Goal: Check status: Check status

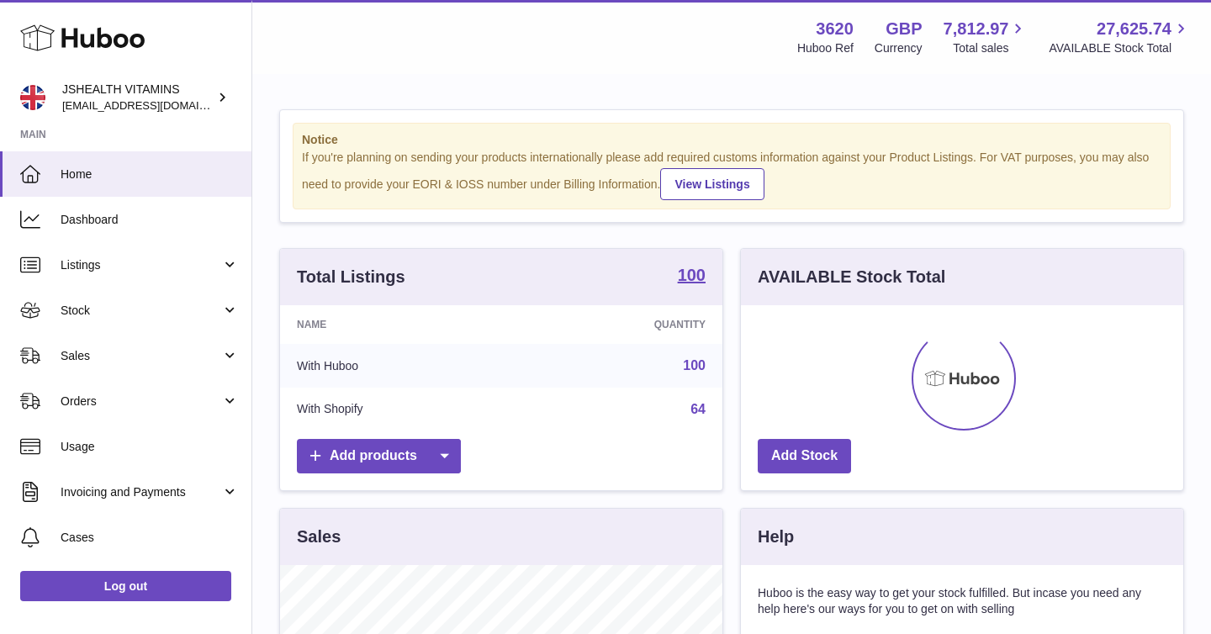
scroll to position [262, 442]
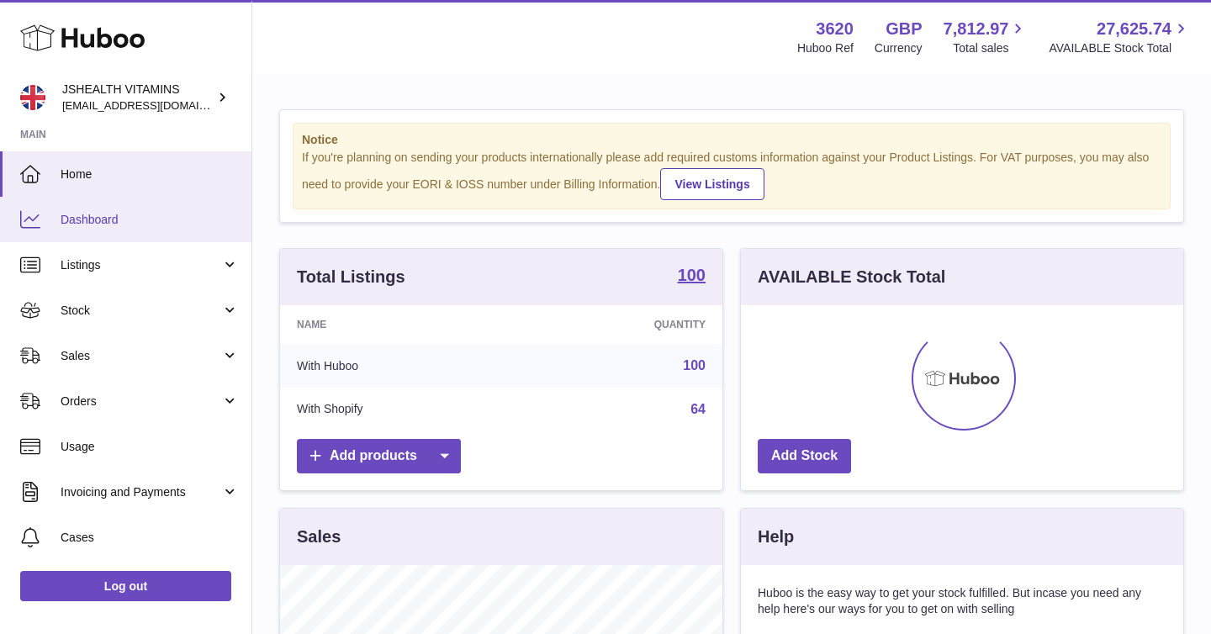
click at [155, 218] on span "Dashboard" at bounding box center [150, 220] width 178 height 16
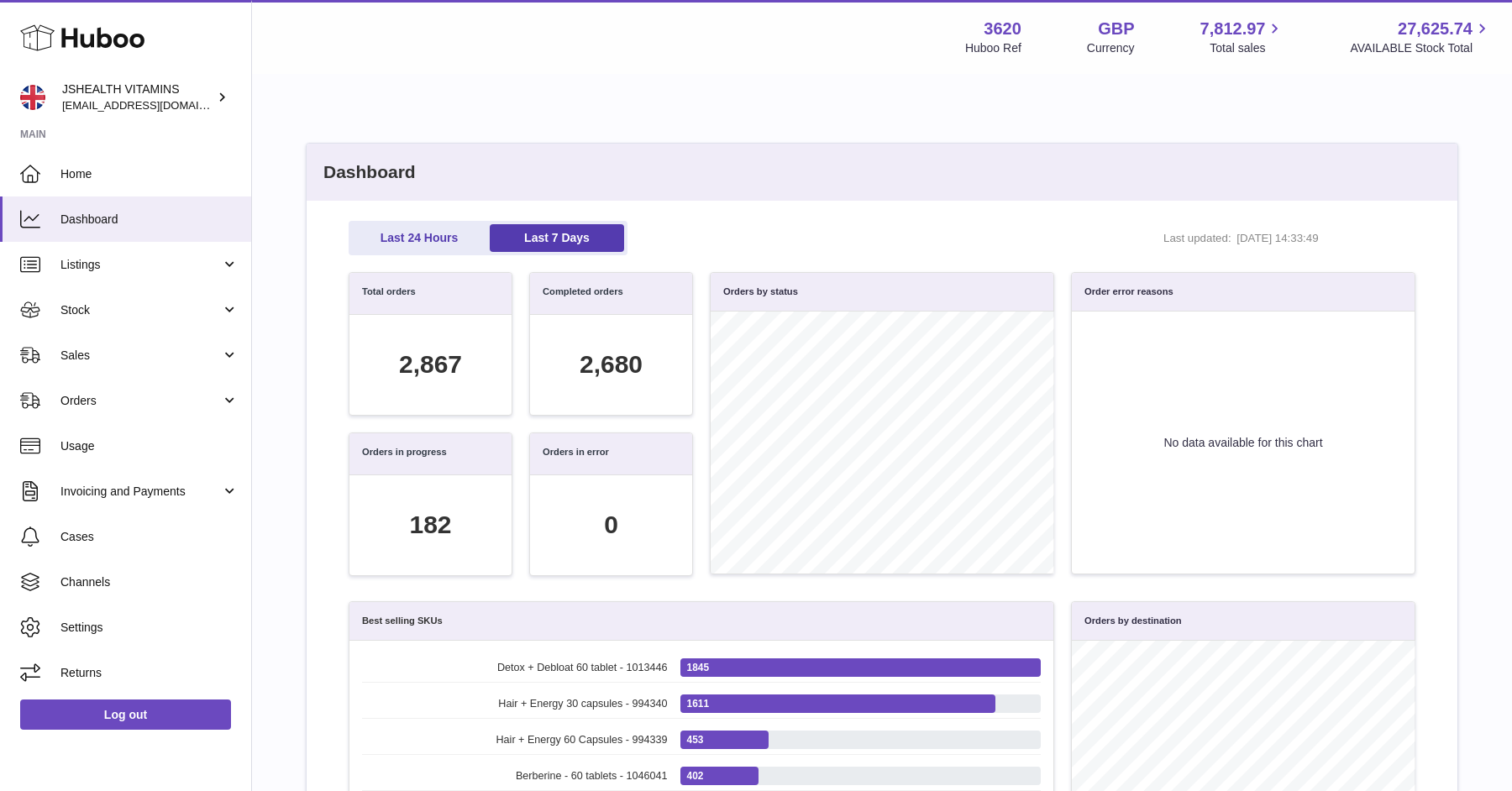
scroll to position [193, 1050]
click at [100, 348] on span "Sales" at bounding box center [141, 356] width 161 height 16
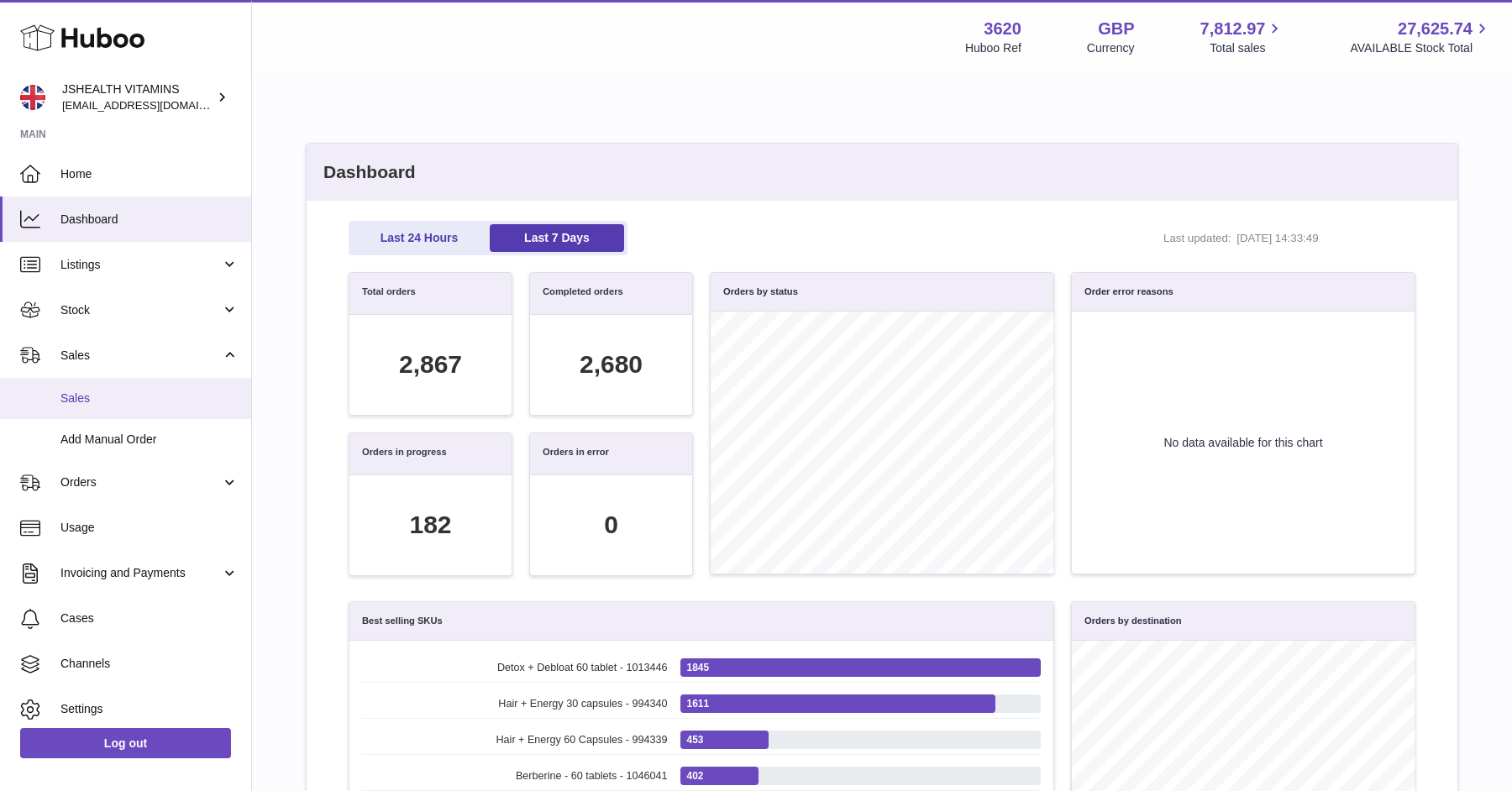
click at [98, 388] on link "Sales" at bounding box center [125, 397] width 251 height 41
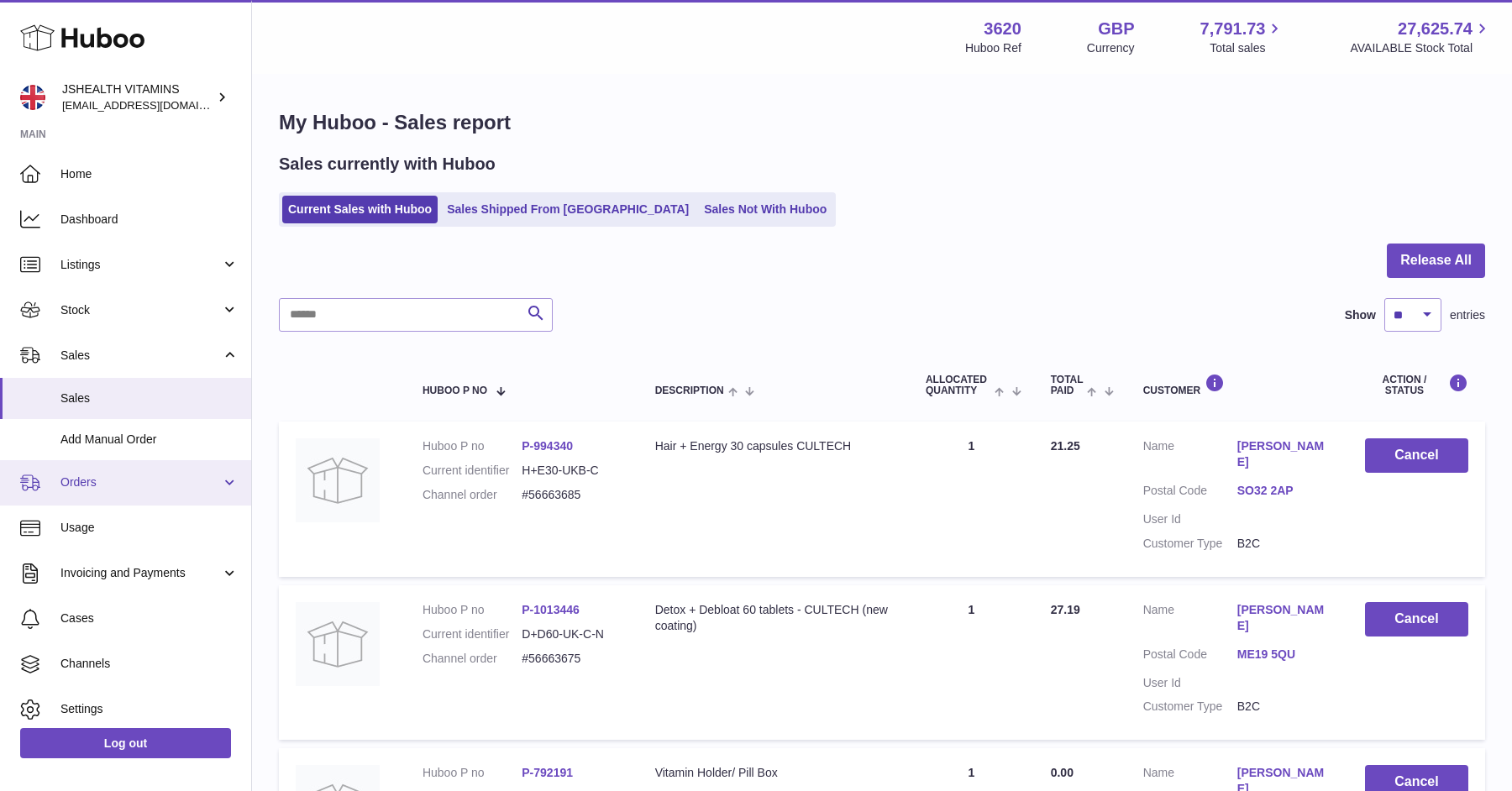
click at [103, 485] on span "Orders" at bounding box center [141, 482] width 161 height 16
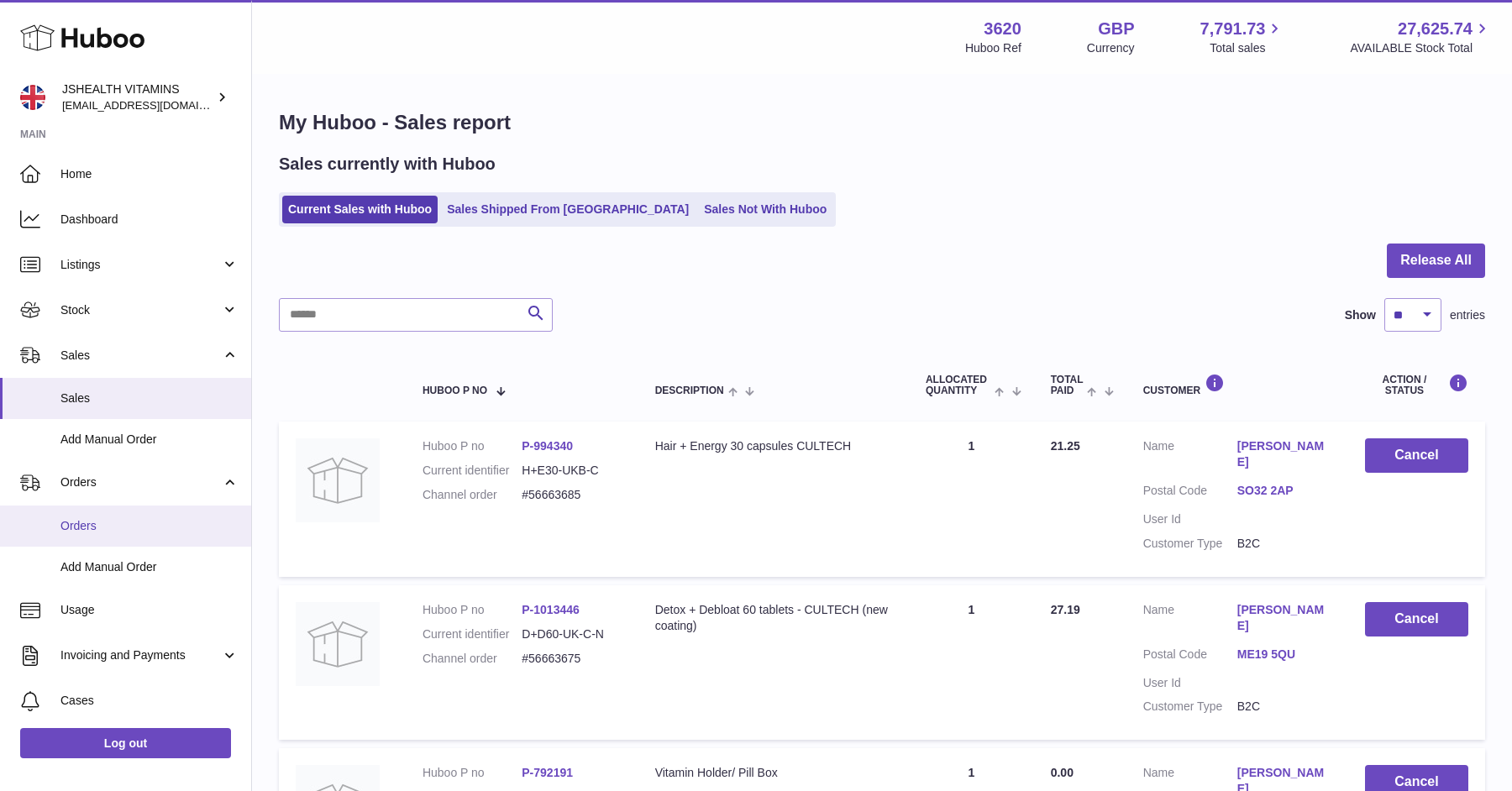
click at [98, 529] on span "Orders" at bounding box center [150, 526] width 178 height 16
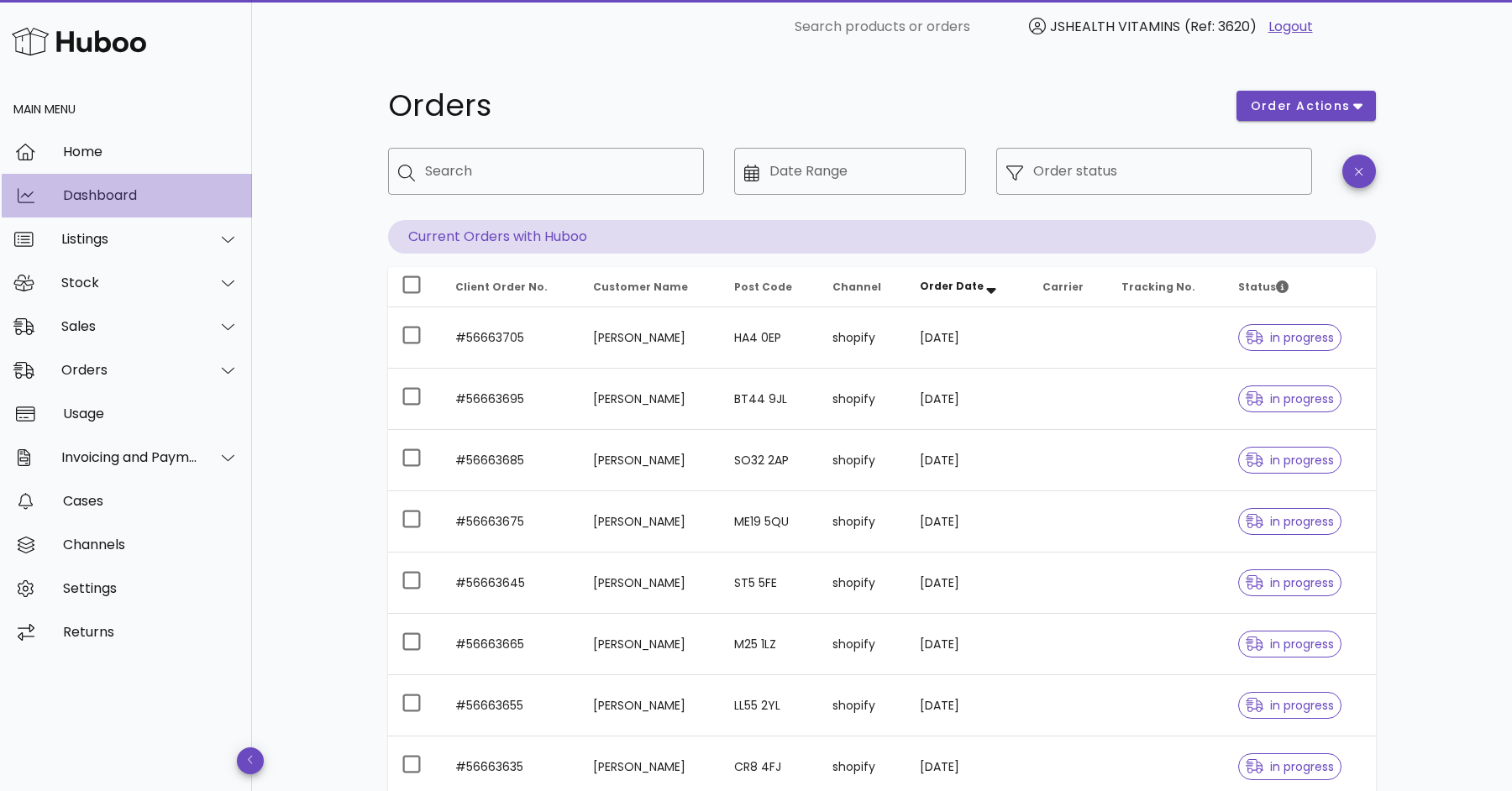
click at [129, 182] on div "Dashboard" at bounding box center [151, 195] width 176 height 36
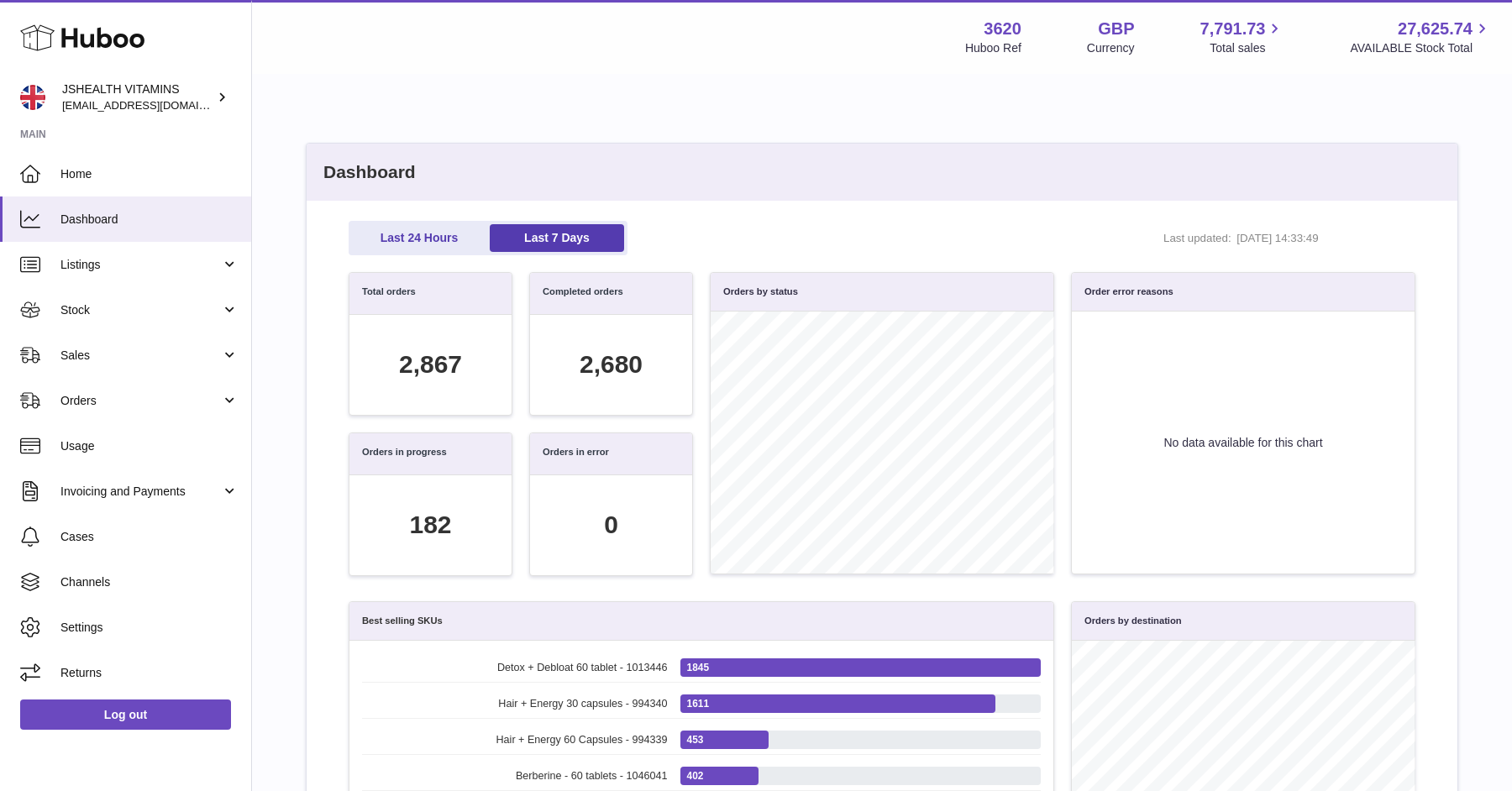
scroll to position [193, 1050]
click at [89, 299] on link "Stock" at bounding box center [125, 310] width 251 height 45
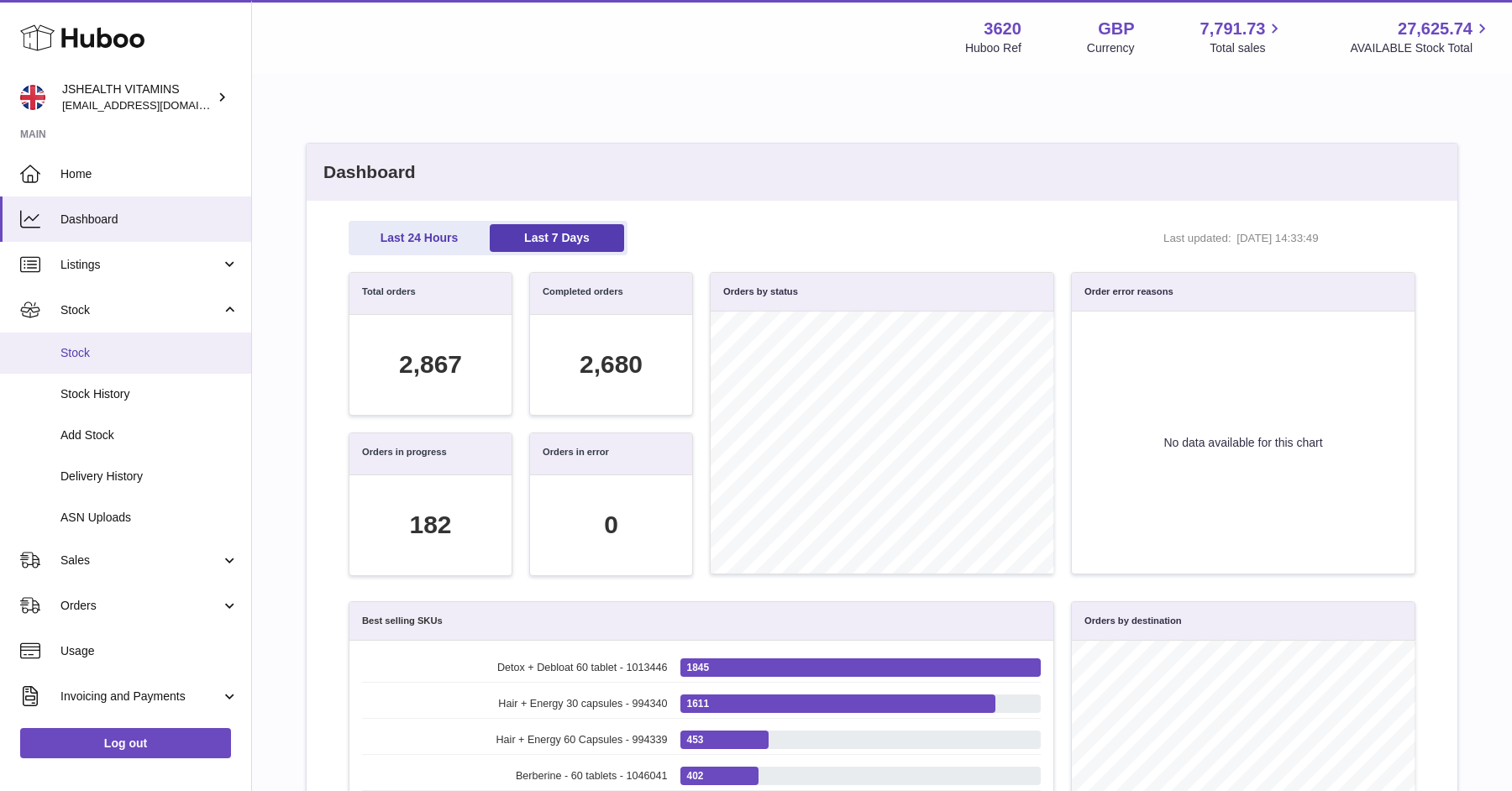
click at [97, 349] on span "Stock" at bounding box center [150, 354] width 178 height 16
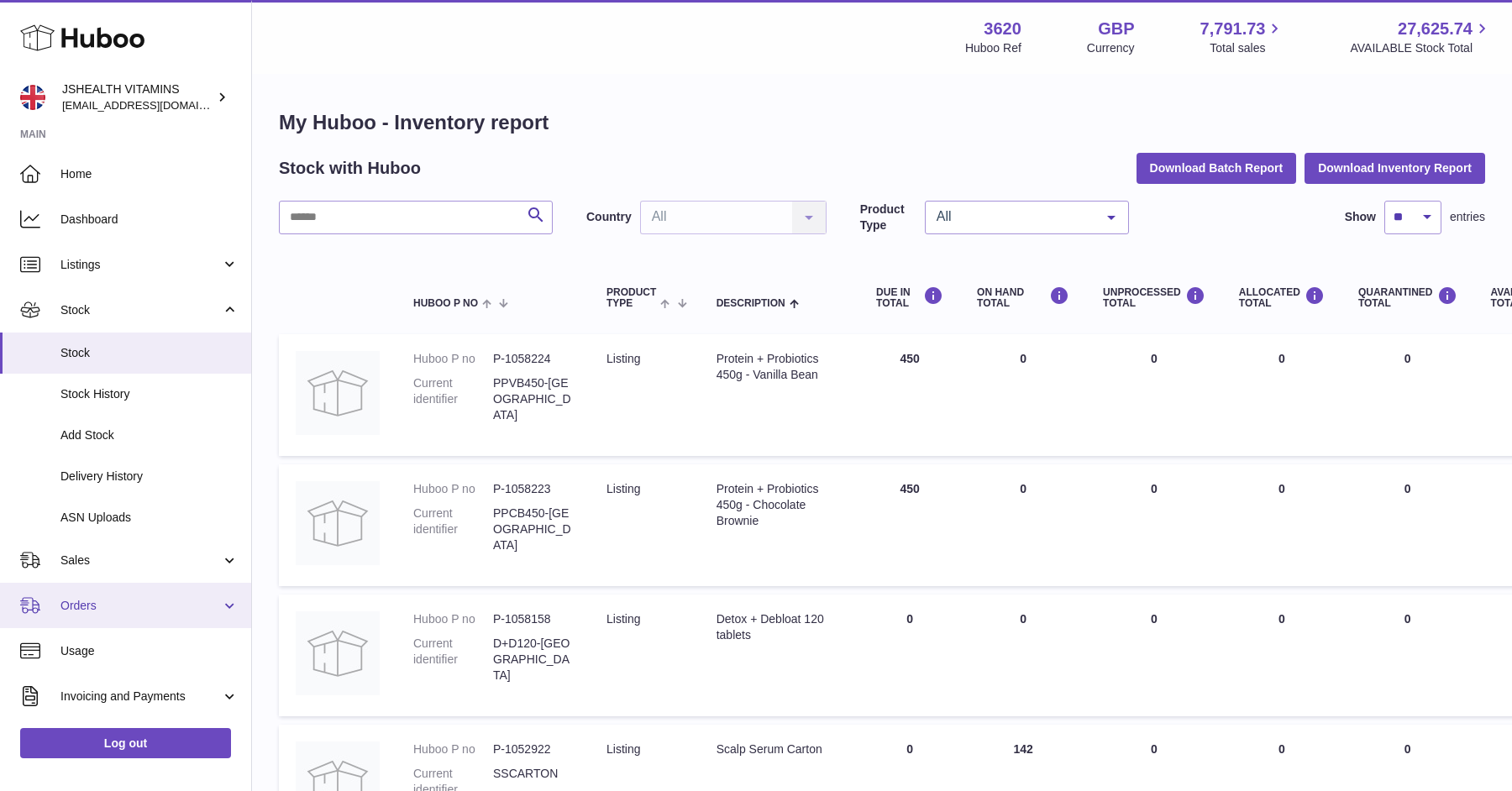
click at [85, 604] on span "Orders" at bounding box center [141, 606] width 161 height 16
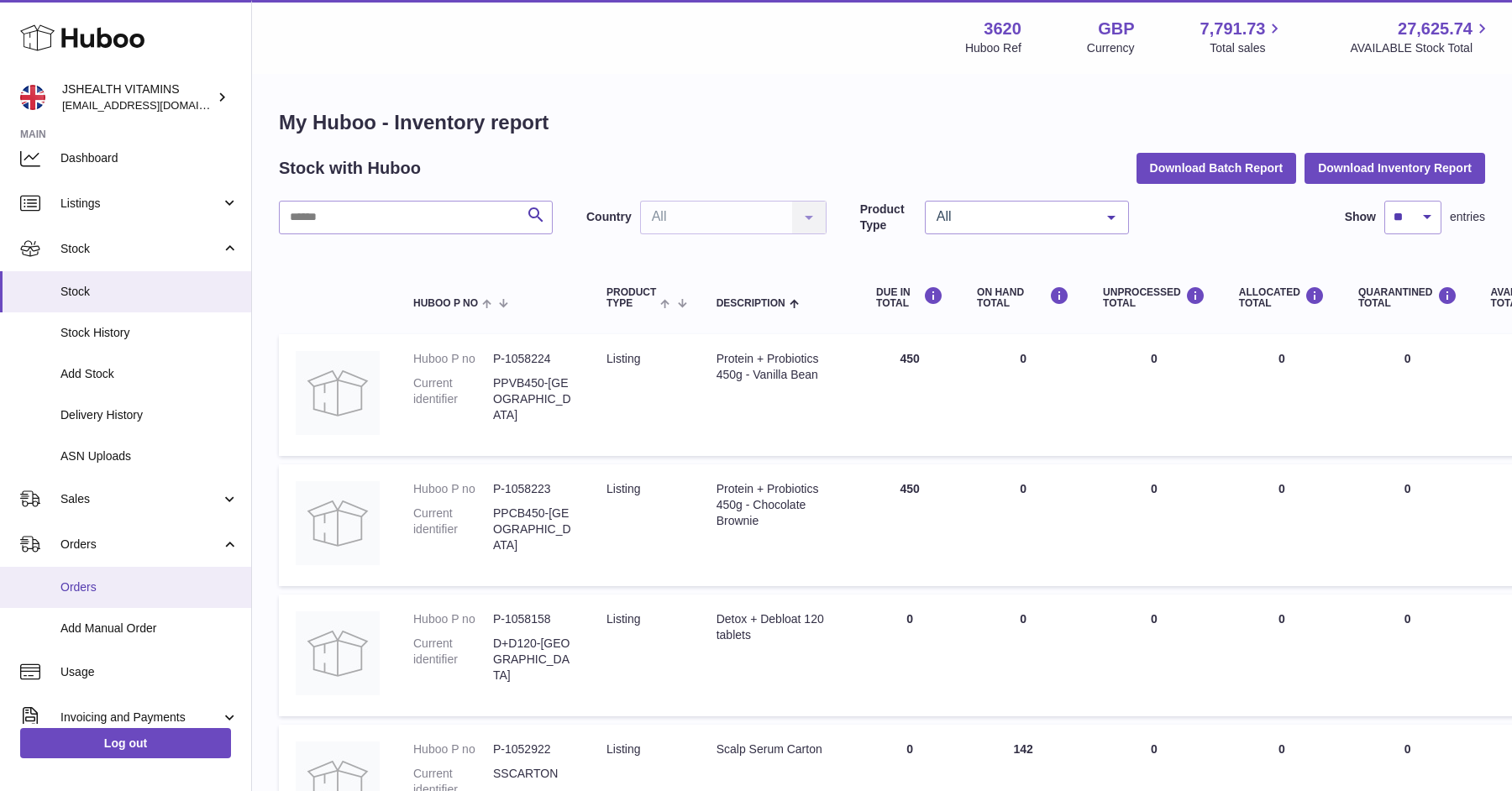
scroll to position [65, 0]
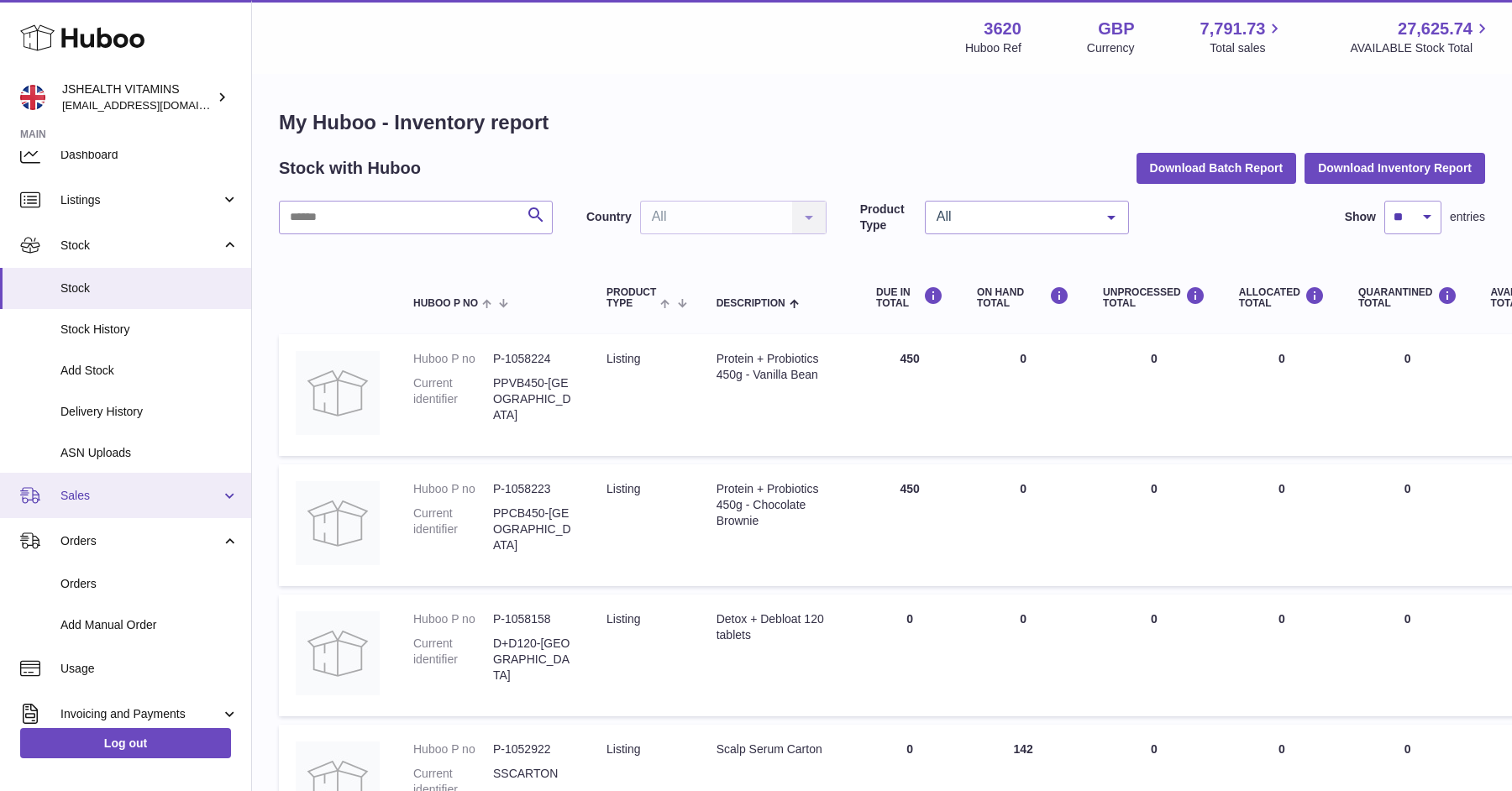
click at [144, 492] on span "Sales" at bounding box center [141, 495] width 161 height 16
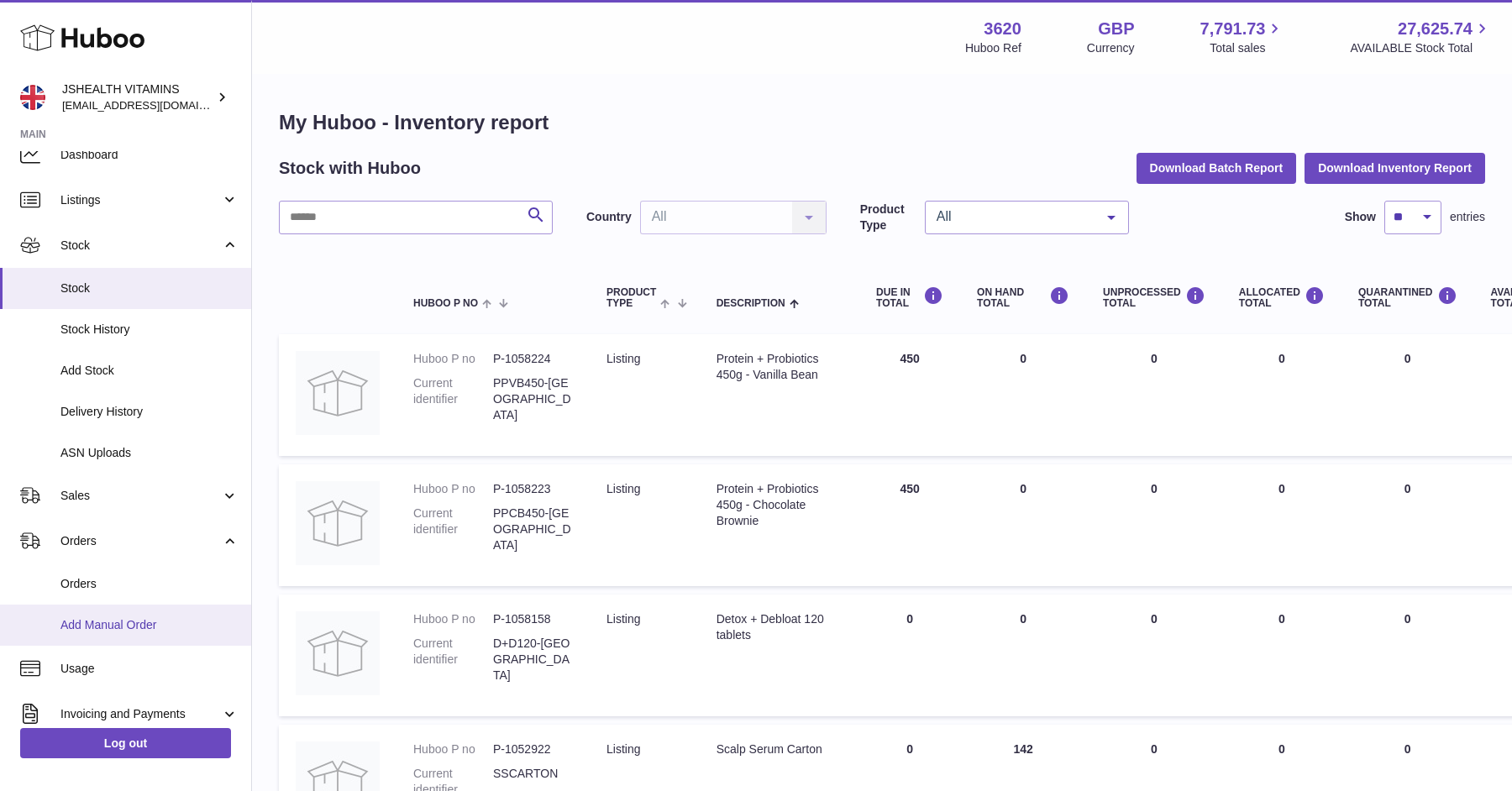
click at [99, 633] on link "Add Manual Order" at bounding box center [125, 624] width 251 height 41
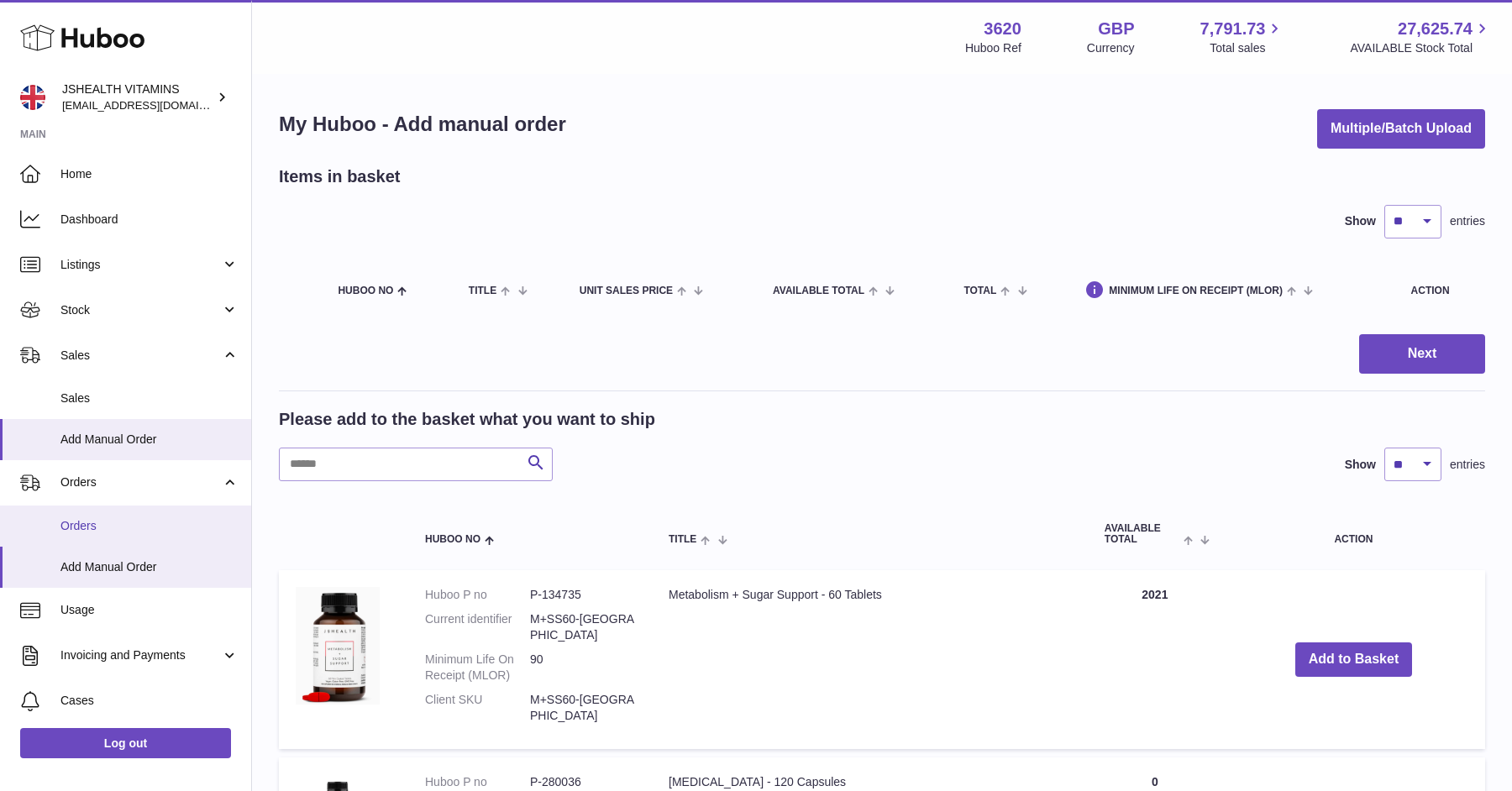
click at [128, 521] on span "Orders" at bounding box center [150, 526] width 178 height 16
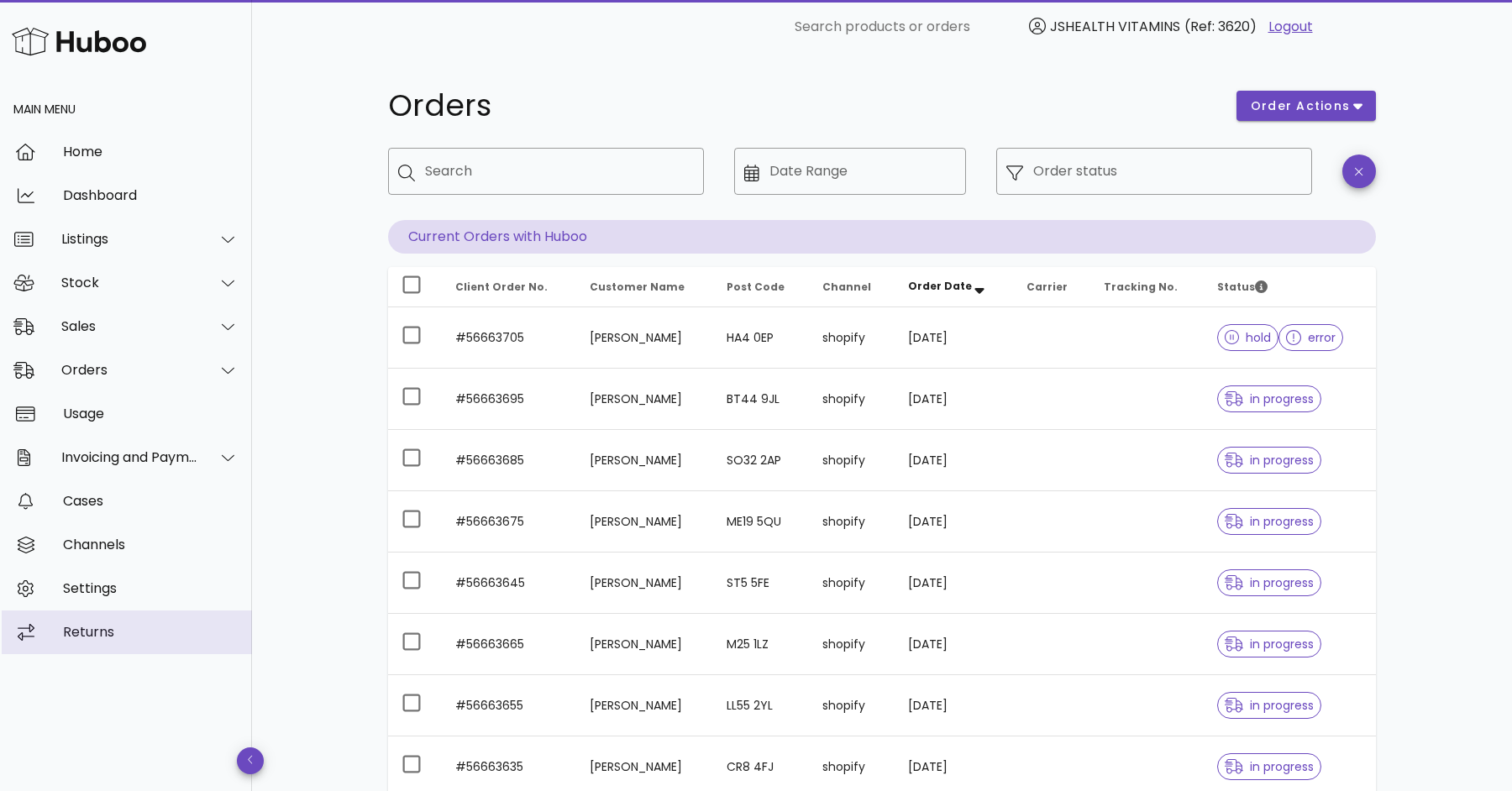
click at [129, 628] on div "Returns" at bounding box center [151, 632] width 176 height 16
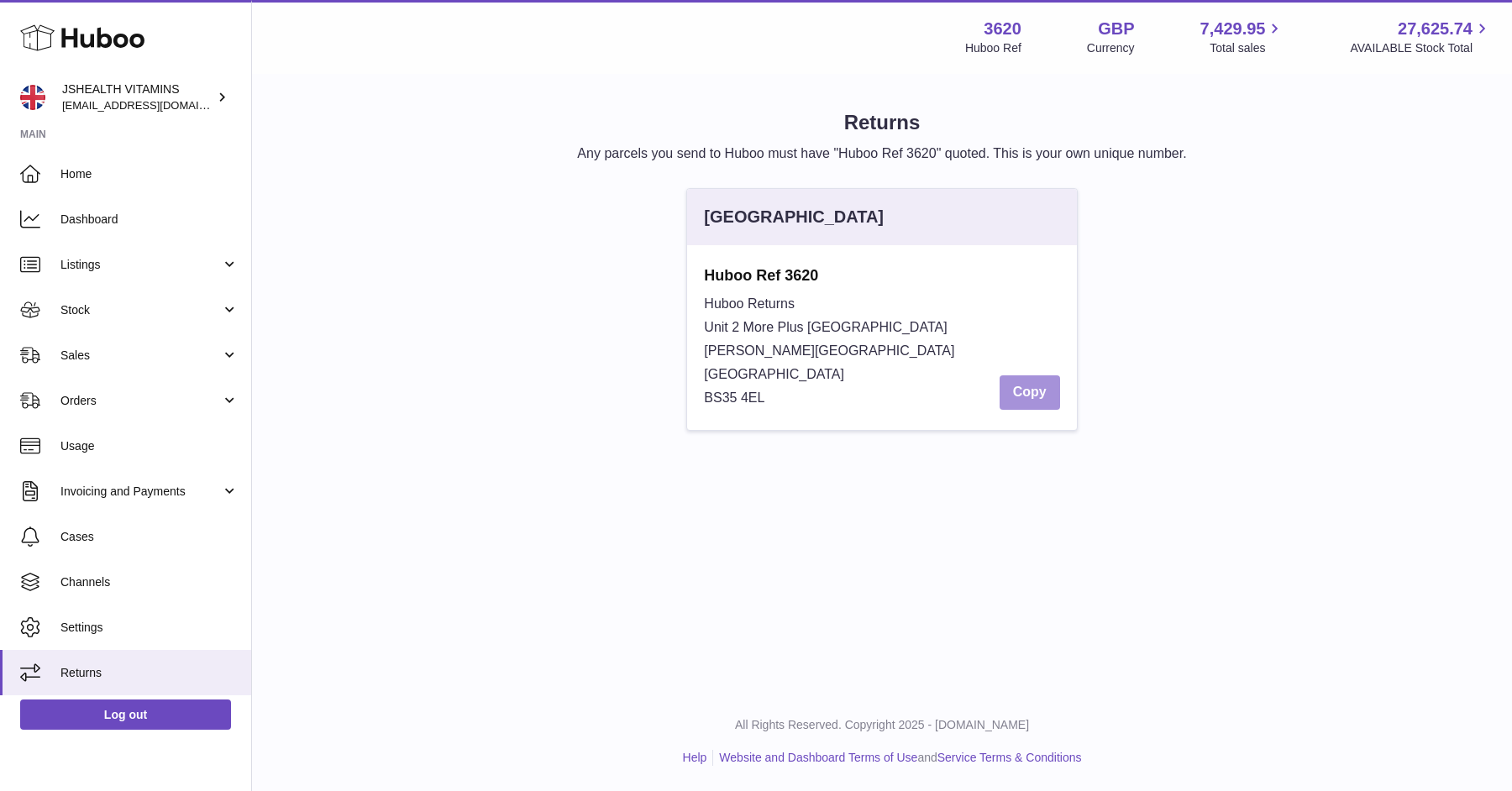
click at [1015, 388] on button "Copy" at bounding box center [1029, 393] width 61 height 34
click at [159, 529] on span "Cases" at bounding box center [150, 537] width 178 height 16
click at [61, 529] on span "Cases" at bounding box center [150, 537] width 178 height 16
click at [168, 446] on span "Usage" at bounding box center [150, 446] width 178 height 16
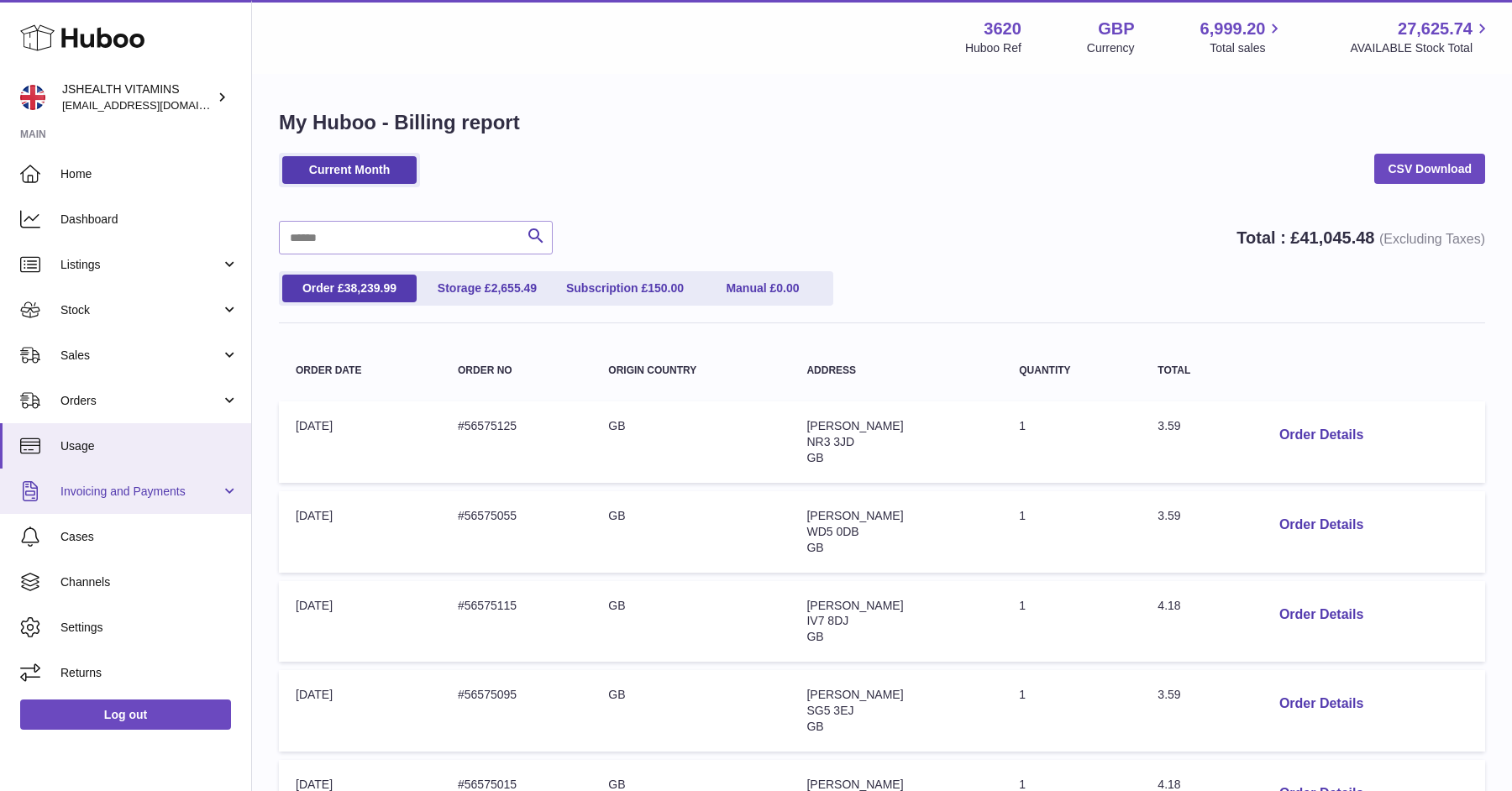
click at [131, 477] on link "Invoicing and Payments" at bounding box center [125, 490] width 251 height 45
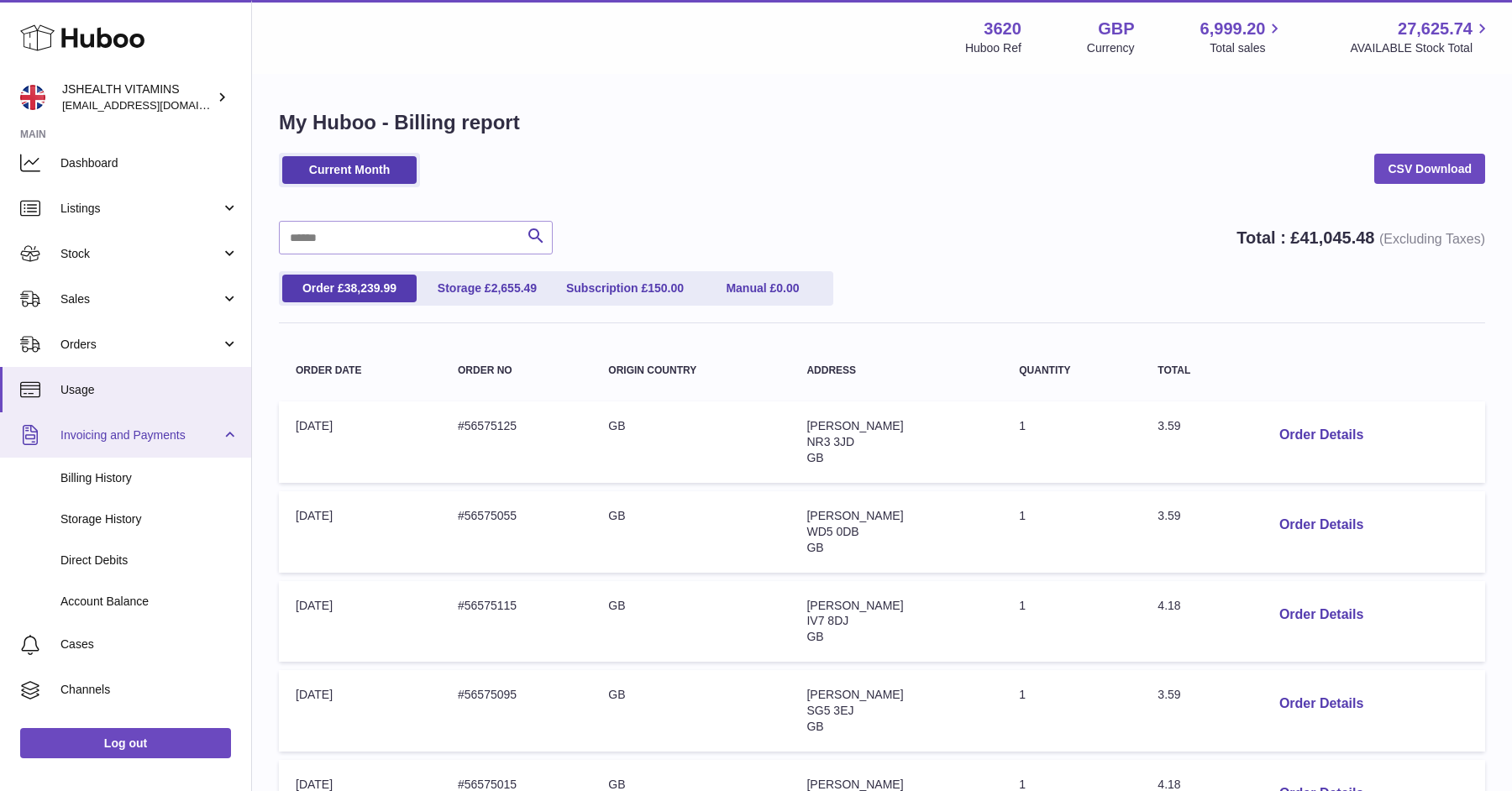
scroll to position [66, 0]
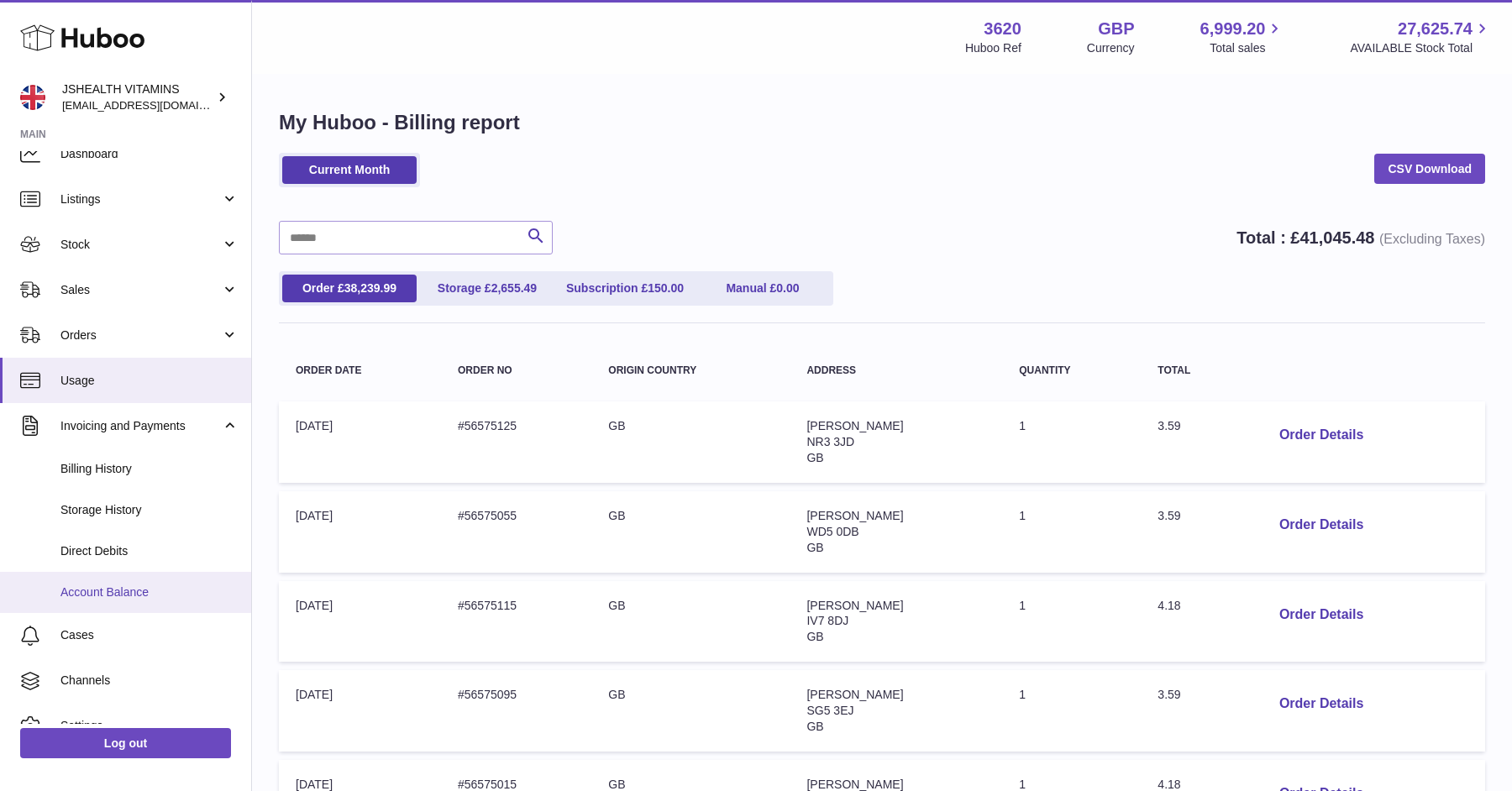
click at [135, 596] on span "Account Balance" at bounding box center [150, 592] width 178 height 16
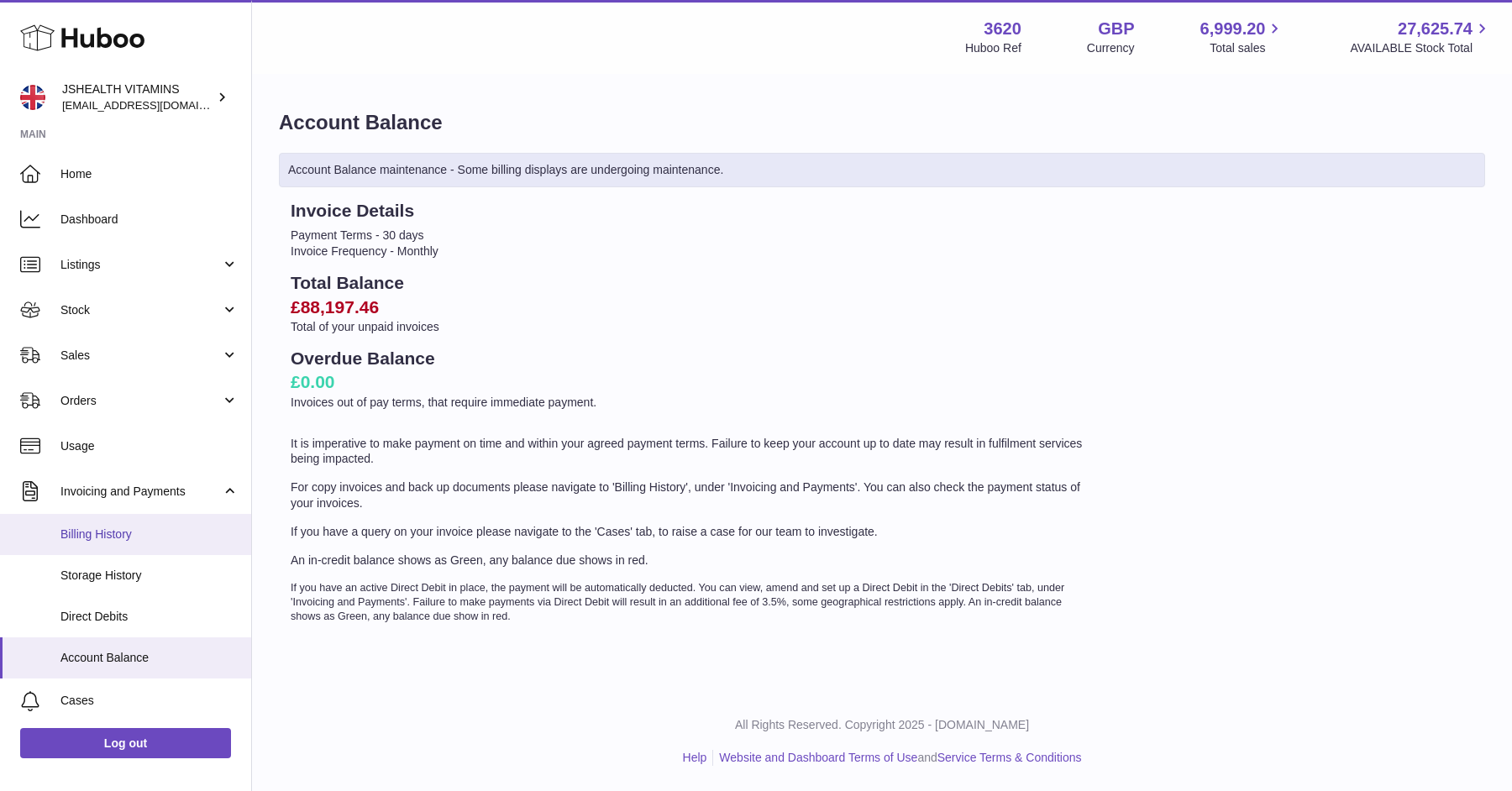
click at [155, 551] on link "Billing History" at bounding box center [125, 534] width 251 height 41
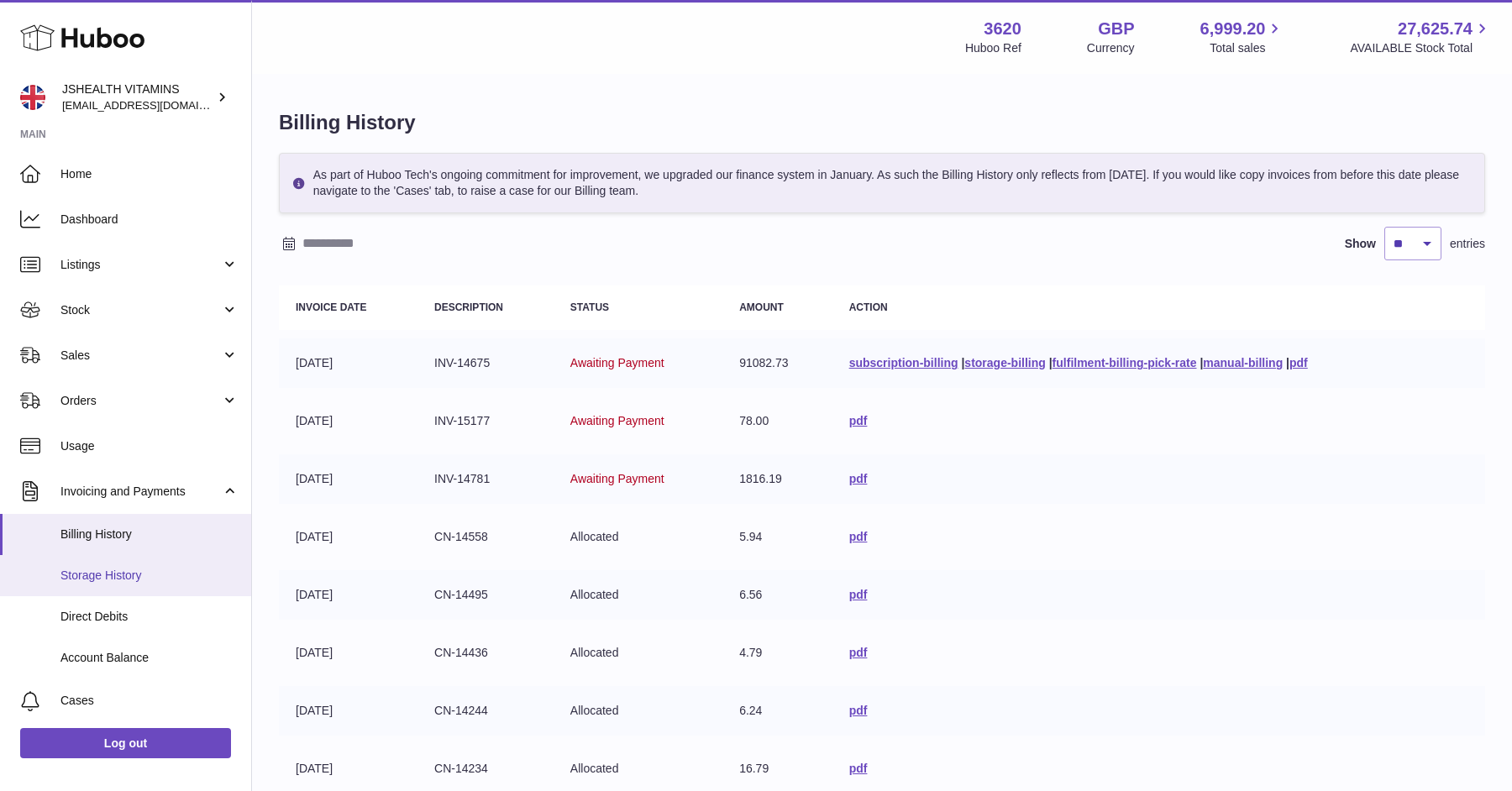
click at [148, 583] on link "Storage History" at bounding box center [125, 575] width 251 height 41
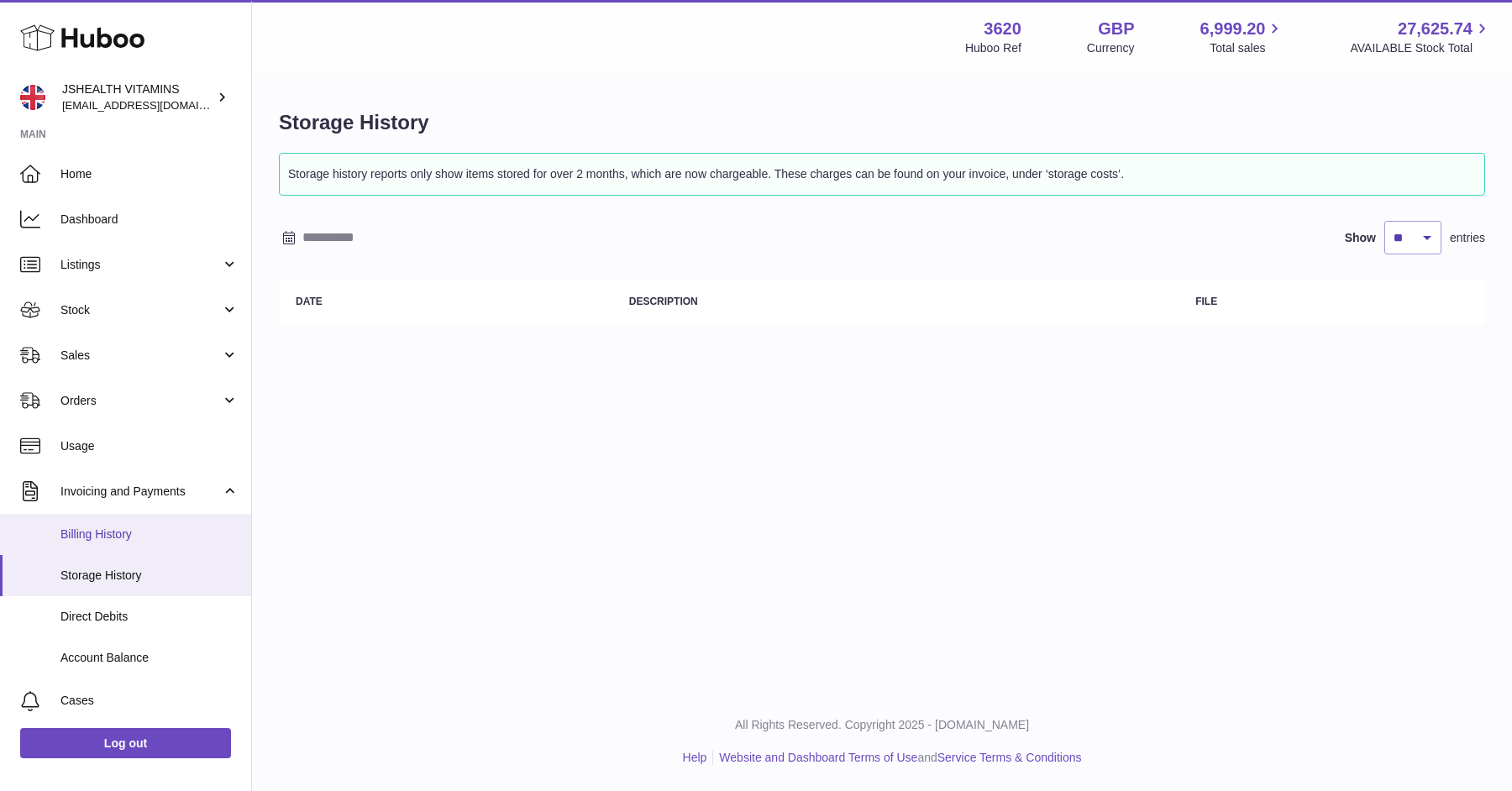
click at [147, 537] on span "Billing History" at bounding box center [150, 534] width 178 height 16
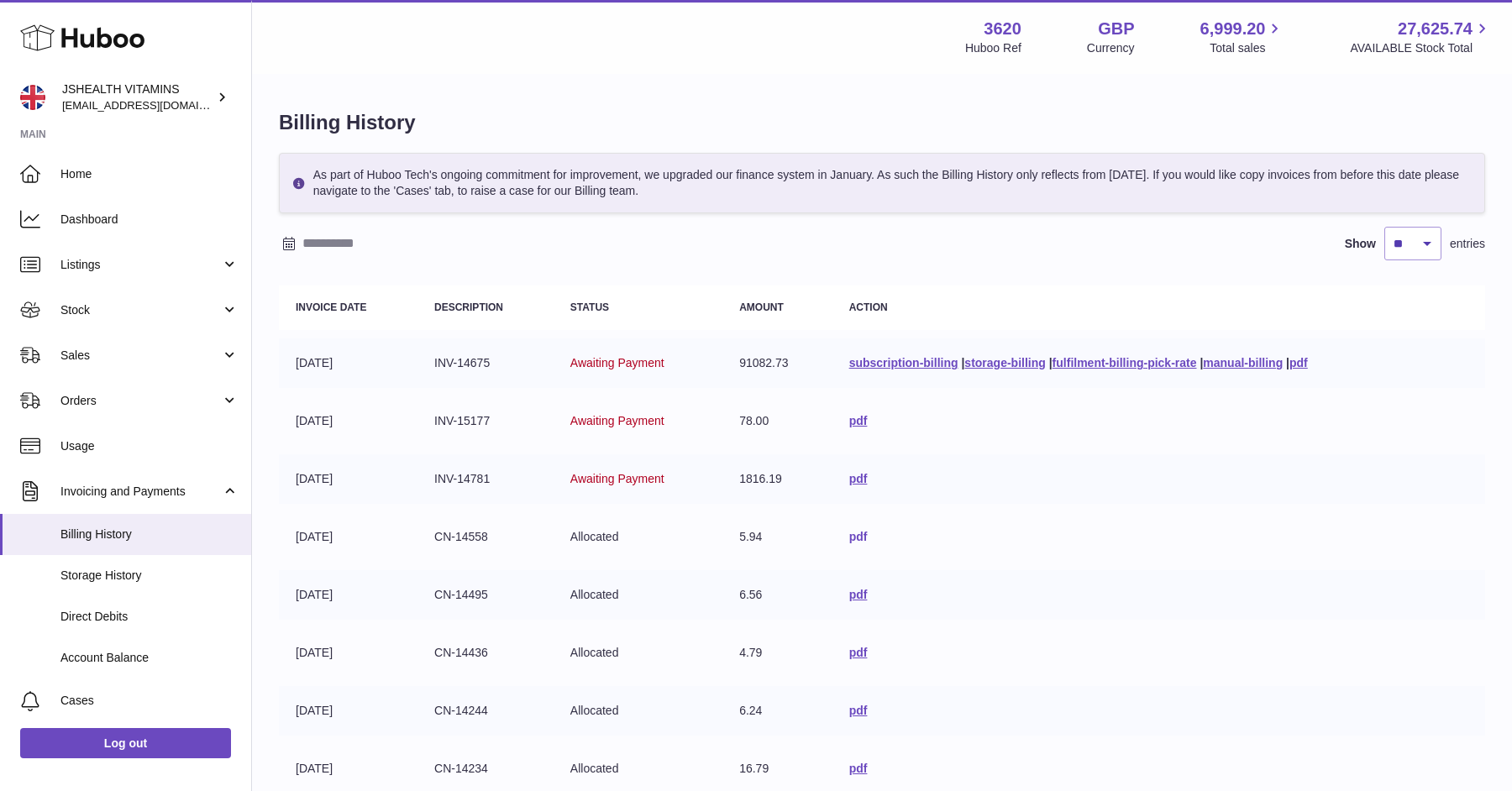
click at [849, 536] on link "pdf" at bounding box center [858, 535] width 18 height 13
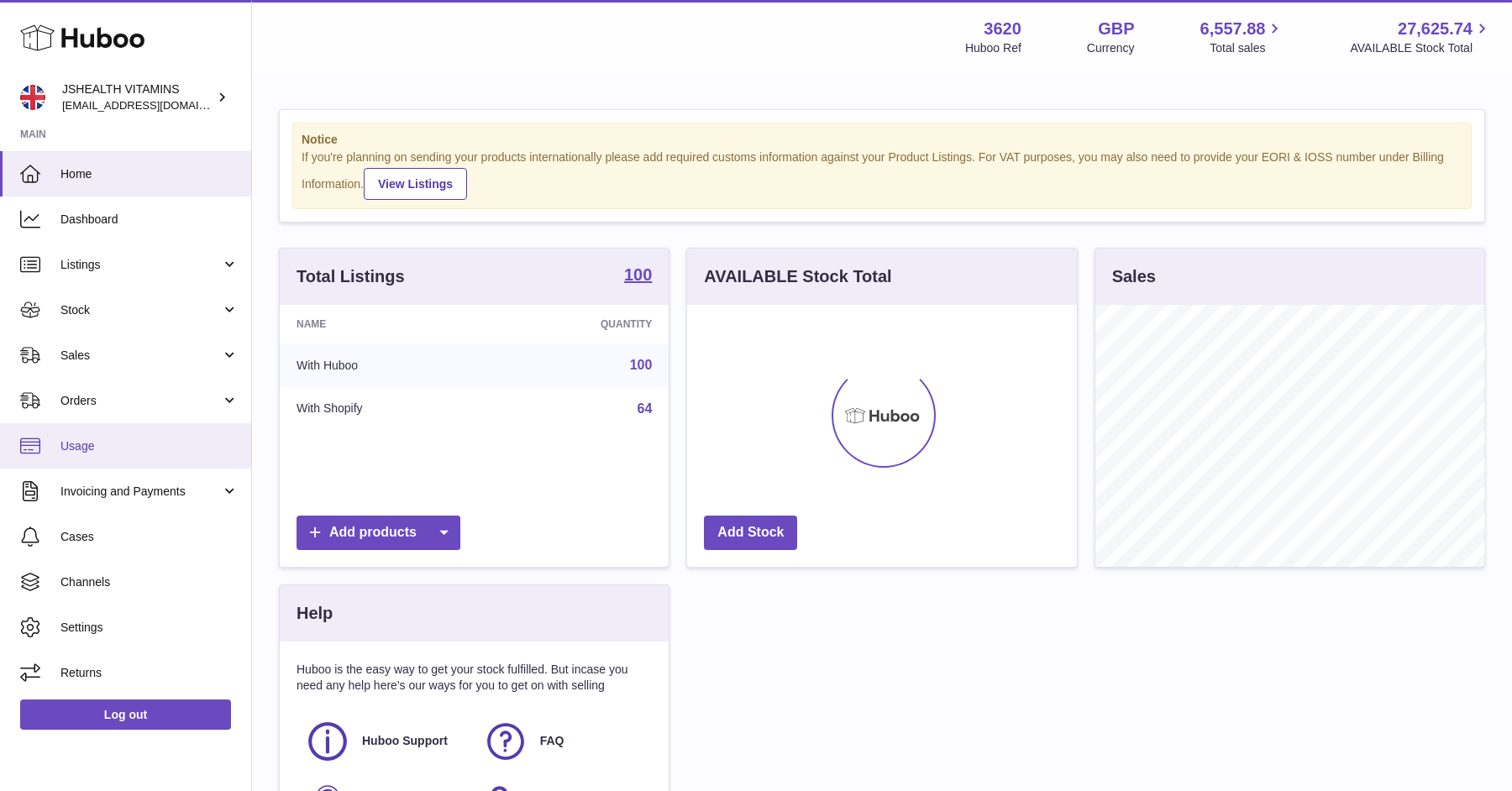
scroll to position [261, 389]
click at [117, 444] on span "Usage" at bounding box center [150, 446] width 178 height 16
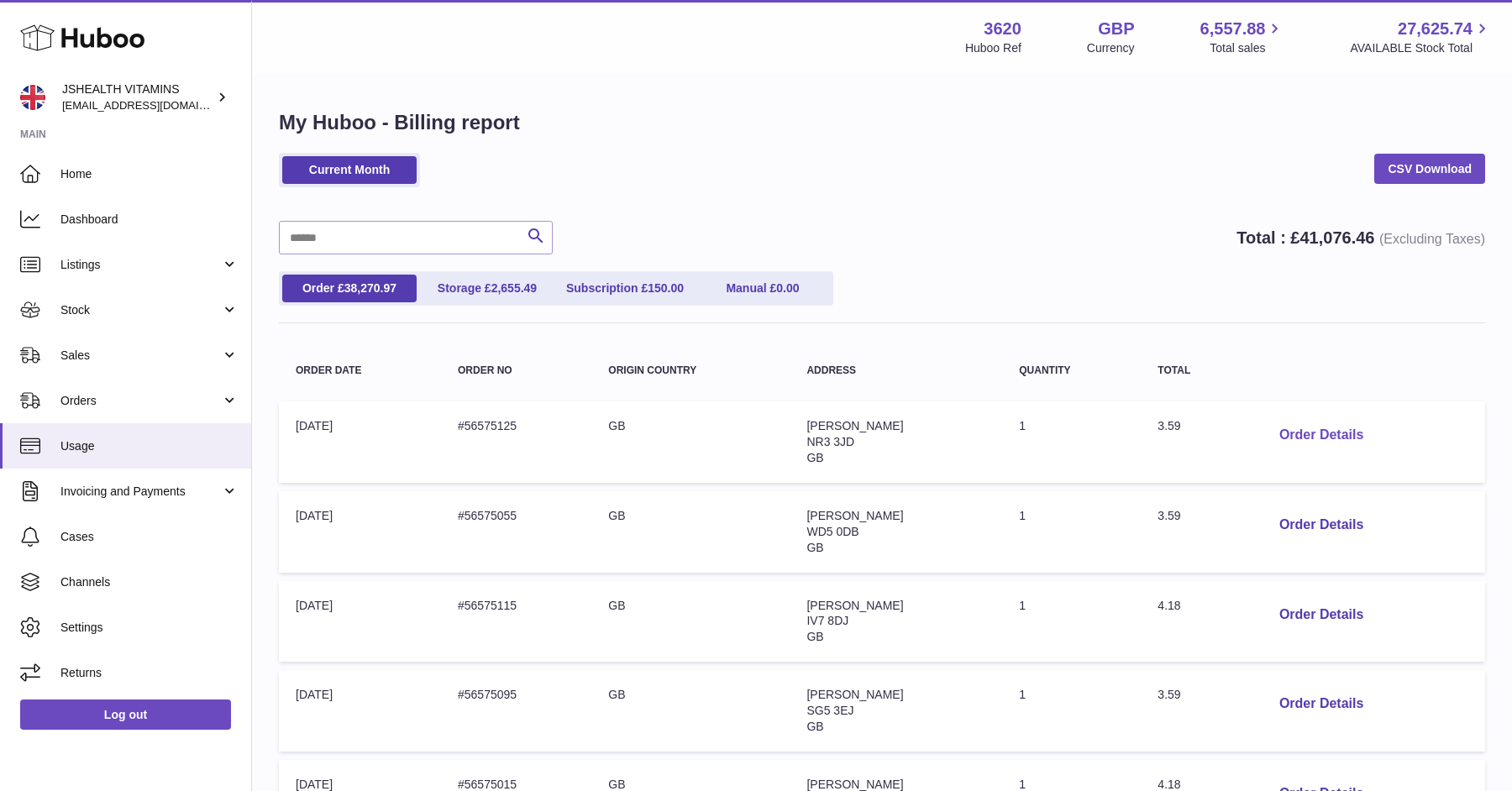
click at [1310, 441] on button "Order Details" at bounding box center [1321, 435] width 111 height 34
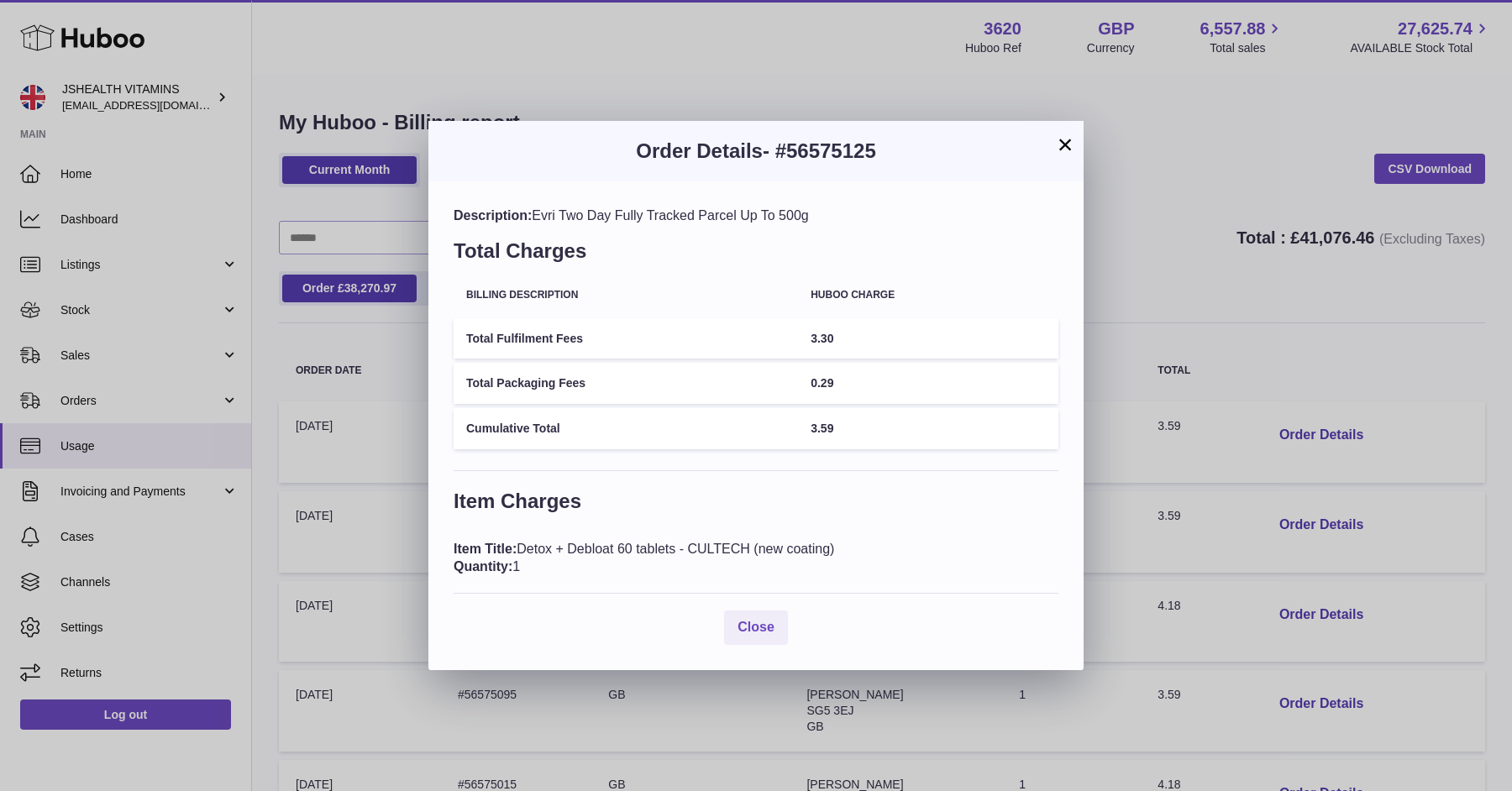
click at [1061, 148] on button "×" at bounding box center [1065, 145] width 20 height 20
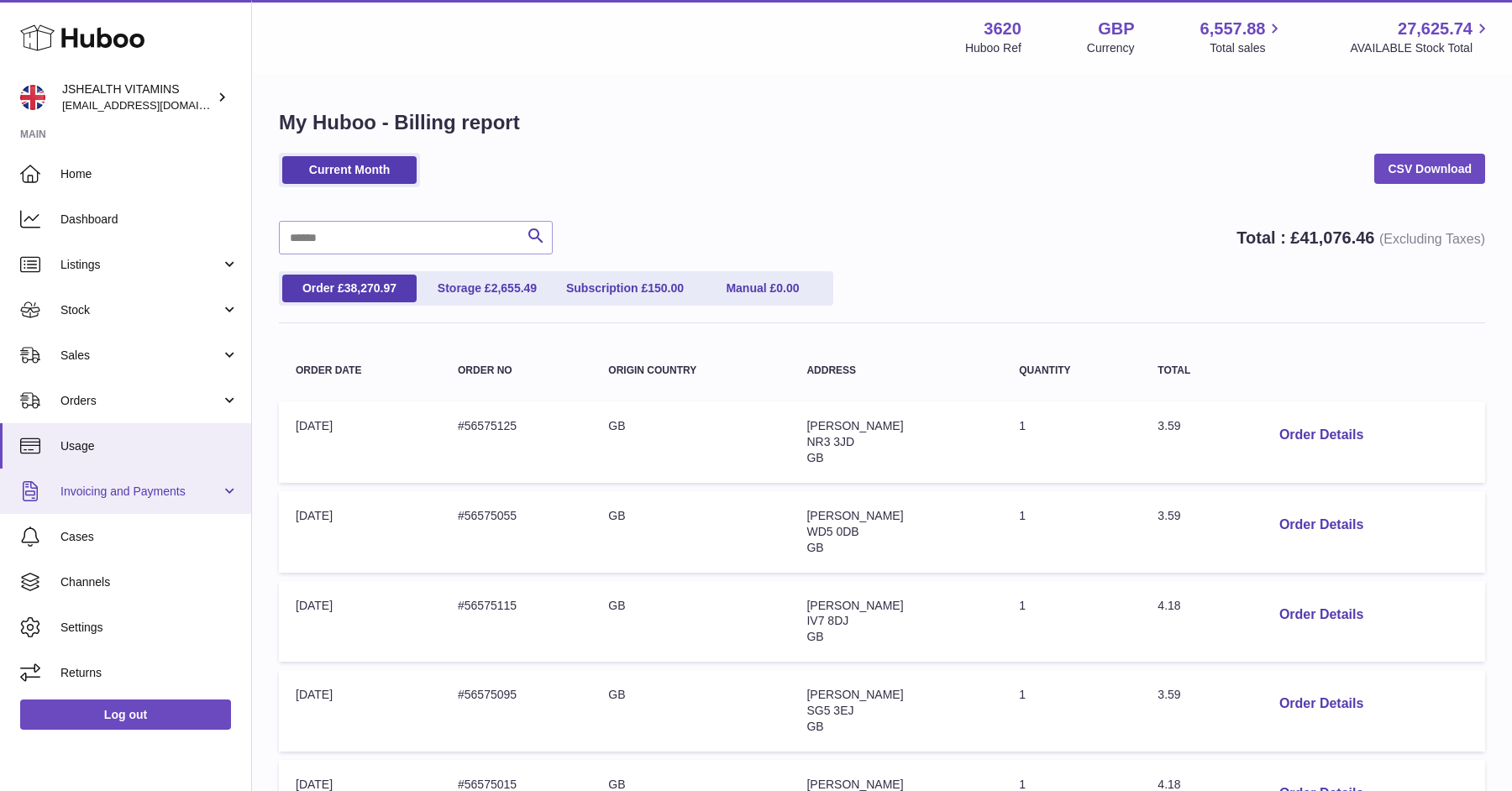
click at [211, 489] on span "Invoicing and Payments" at bounding box center [141, 491] width 161 height 16
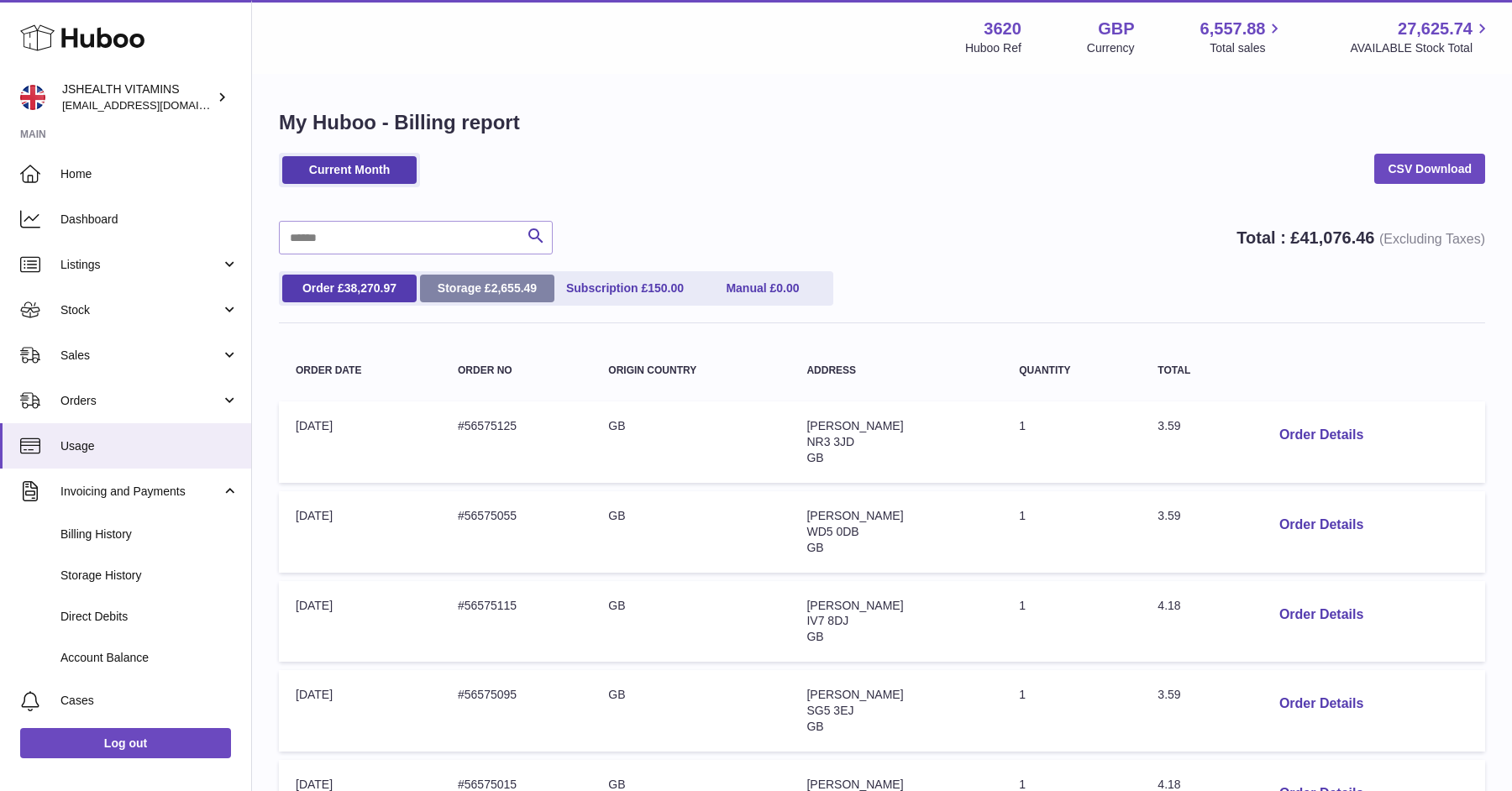
click at [477, 290] on link "Storage £ 2,655.49" at bounding box center [487, 289] width 135 height 28
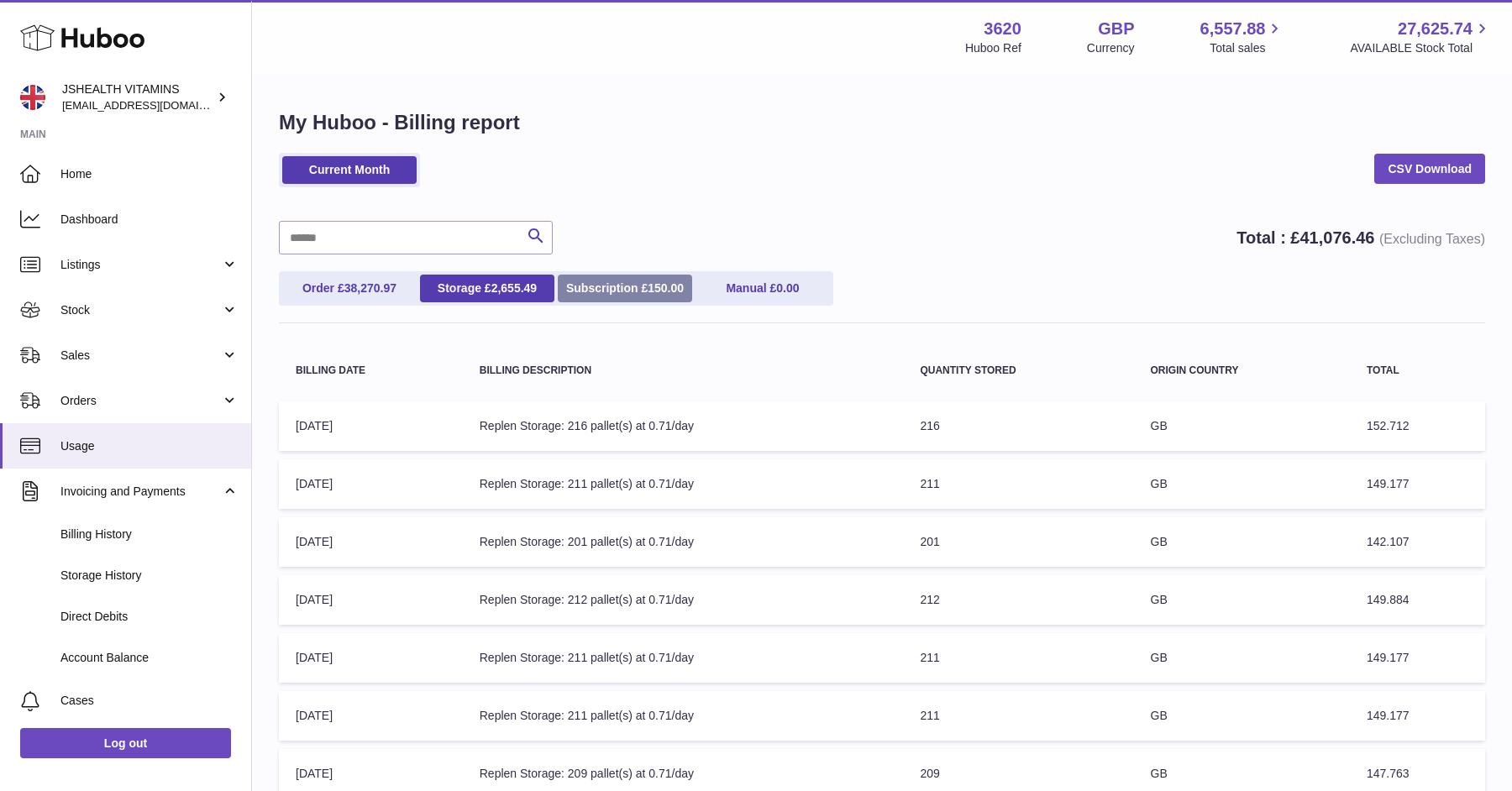
click at [591, 284] on link "Subscription £ 150.00" at bounding box center [625, 289] width 135 height 28
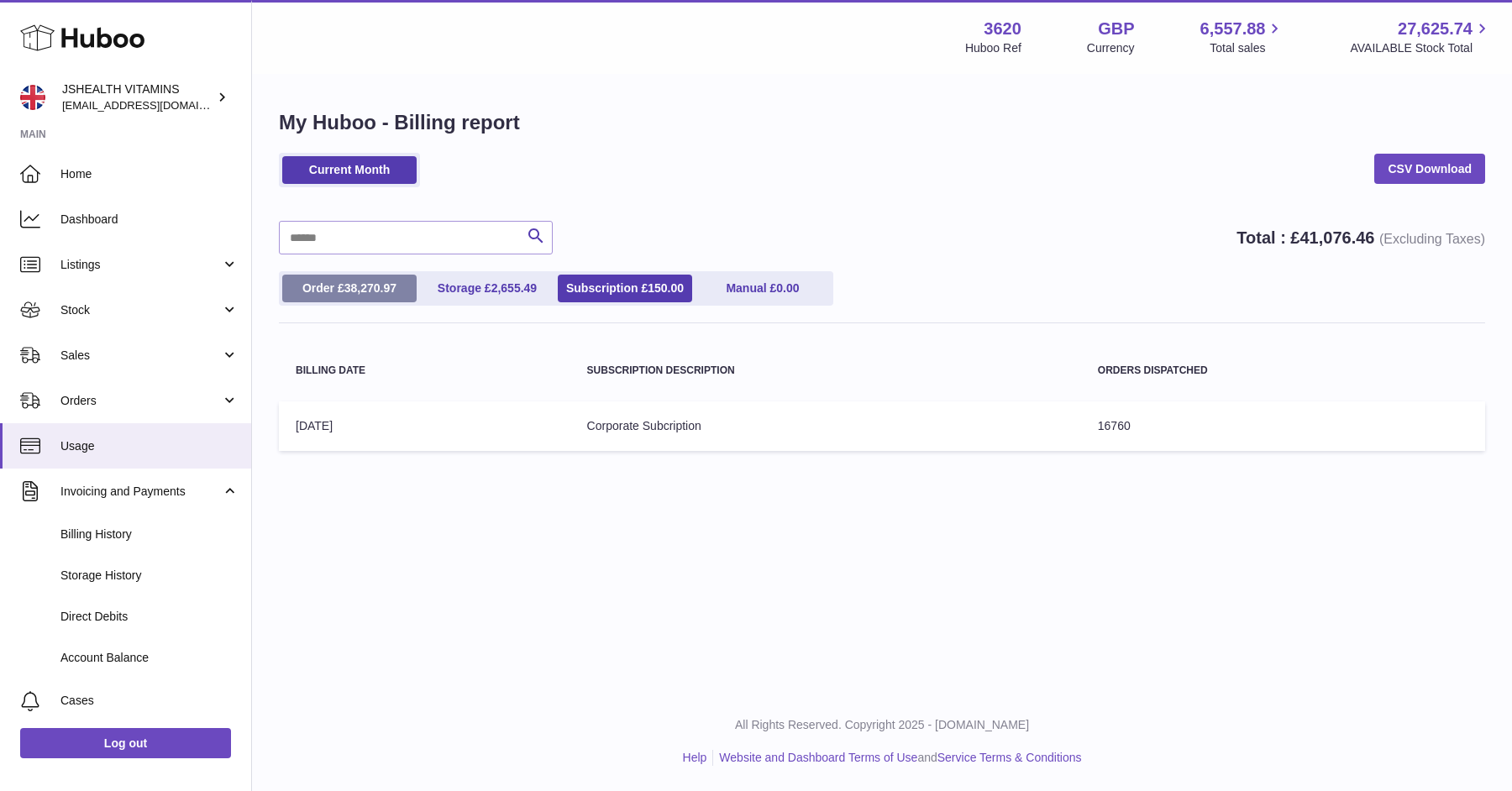
click at [382, 289] on span "38,270.97" at bounding box center [371, 288] width 52 height 13
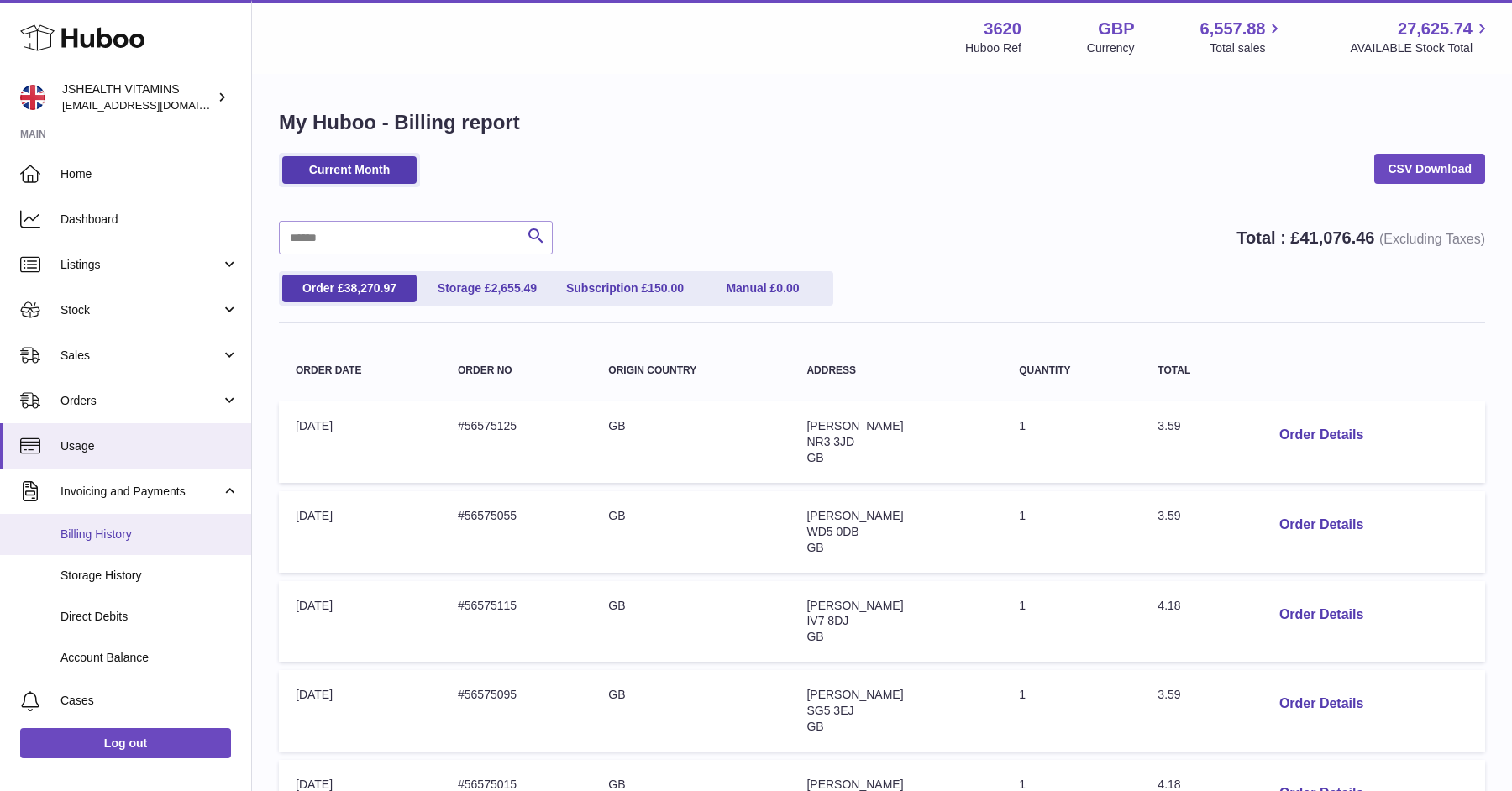
click at [147, 529] on span "Billing History" at bounding box center [150, 534] width 178 height 16
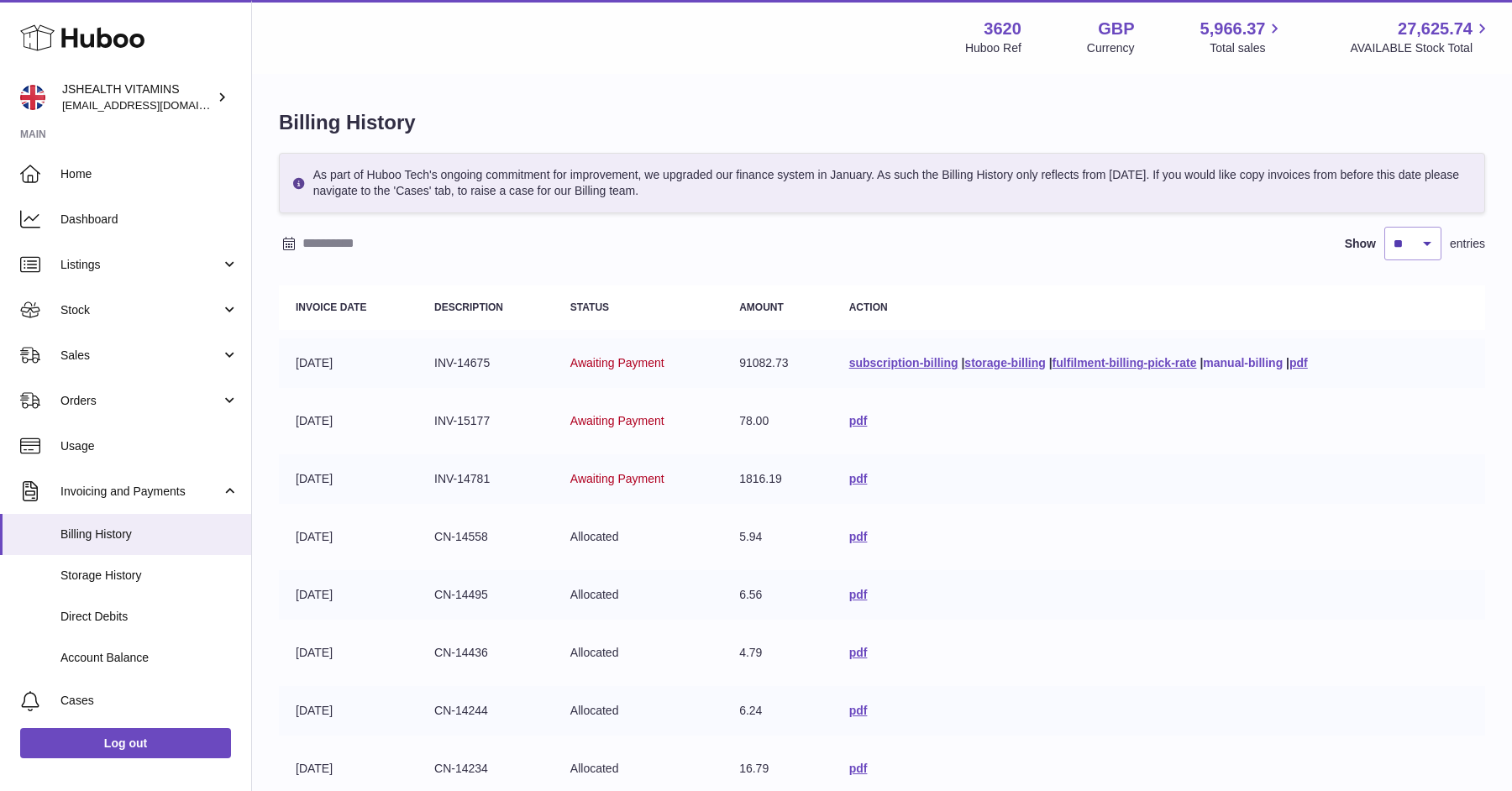
click at [1283, 357] on link "manual-billing" at bounding box center [1243, 362] width 80 height 13
click at [1089, 366] on link "fulfilment-billing-pick-rate" at bounding box center [1124, 362] width 145 height 13
click at [849, 419] on link "pdf" at bounding box center [858, 419] width 18 height 13
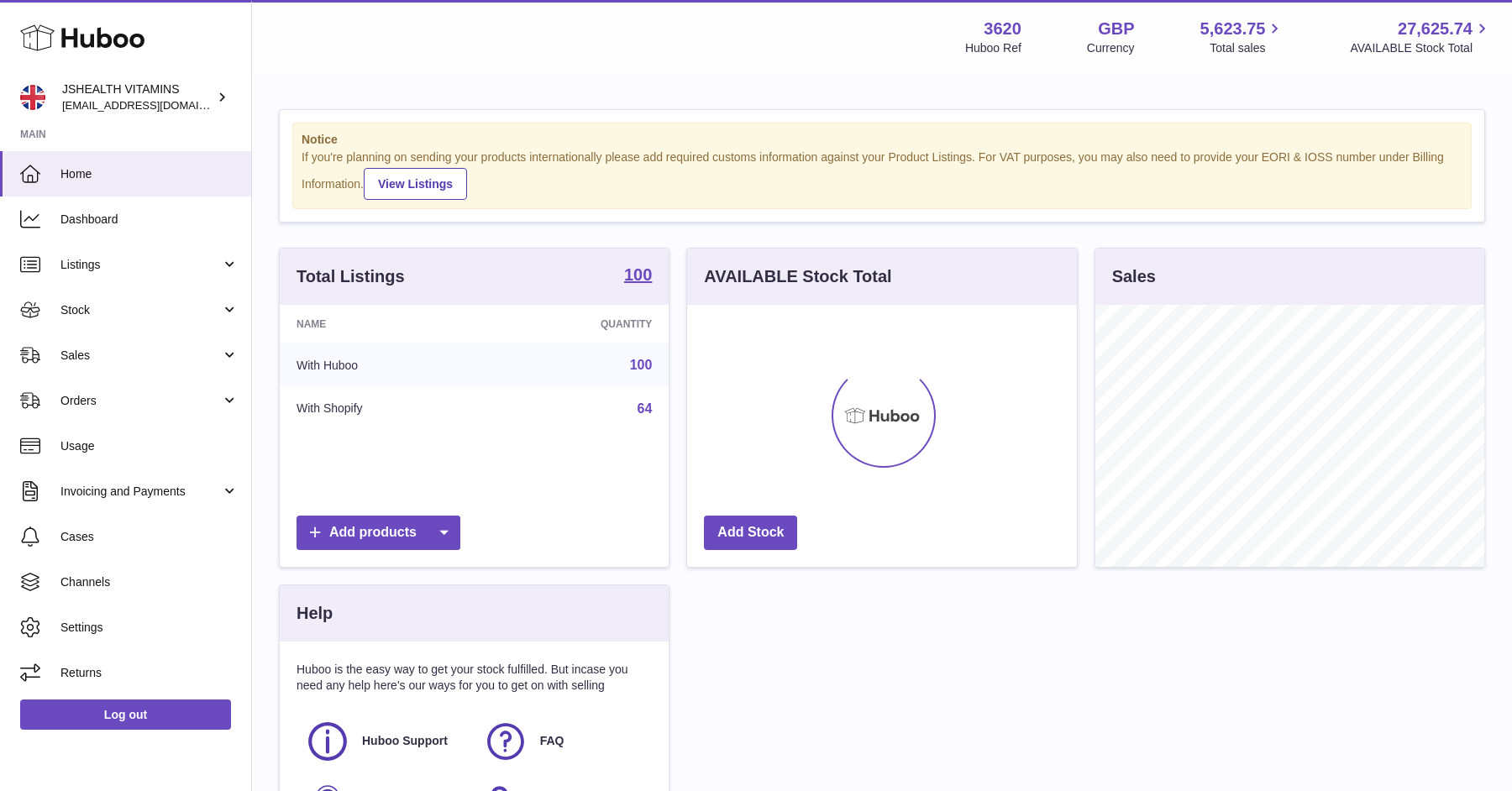
scroll to position [261, 389]
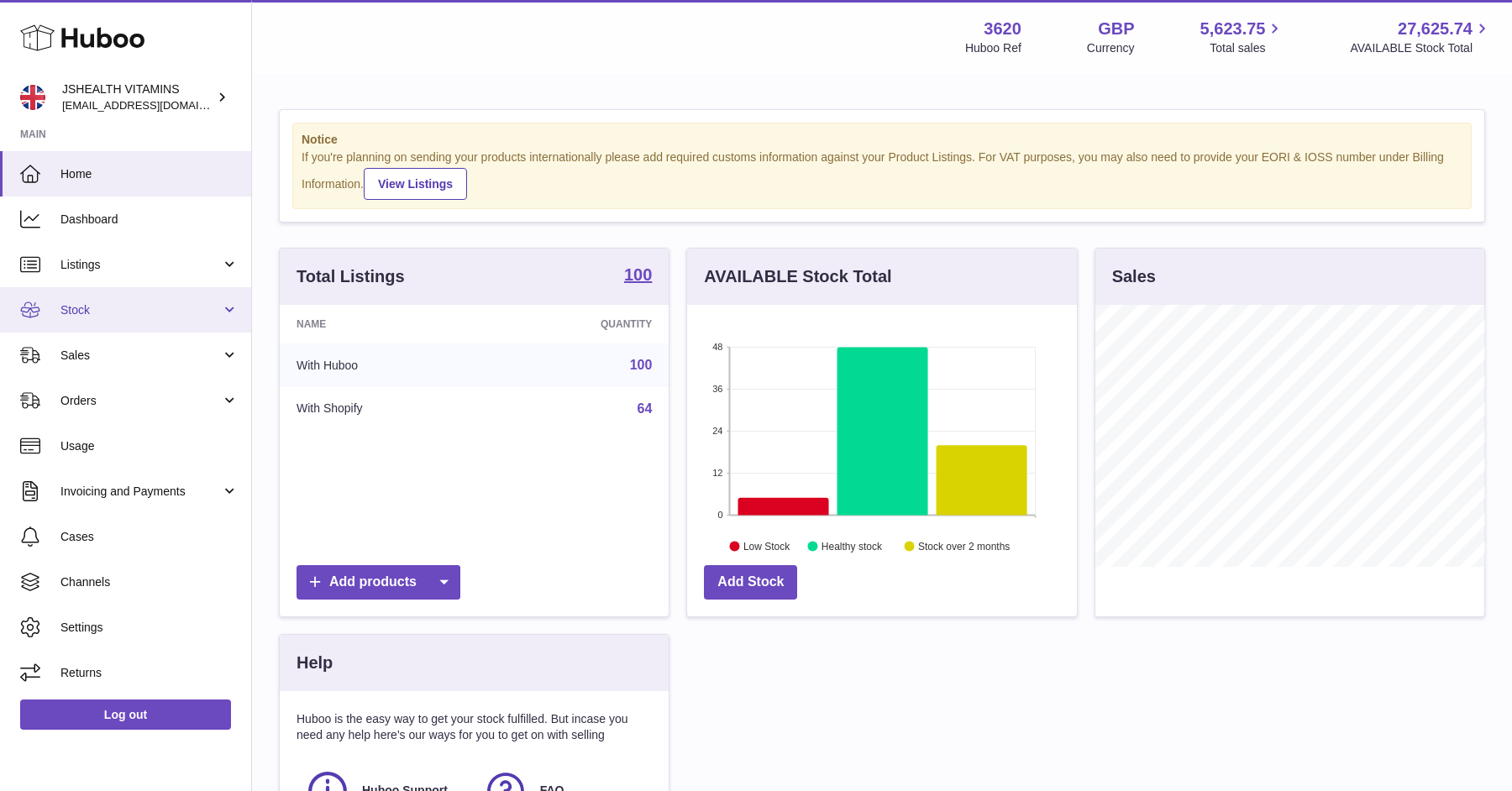
click at [111, 323] on link "Stock" at bounding box center [125, 310] width 251 height 45
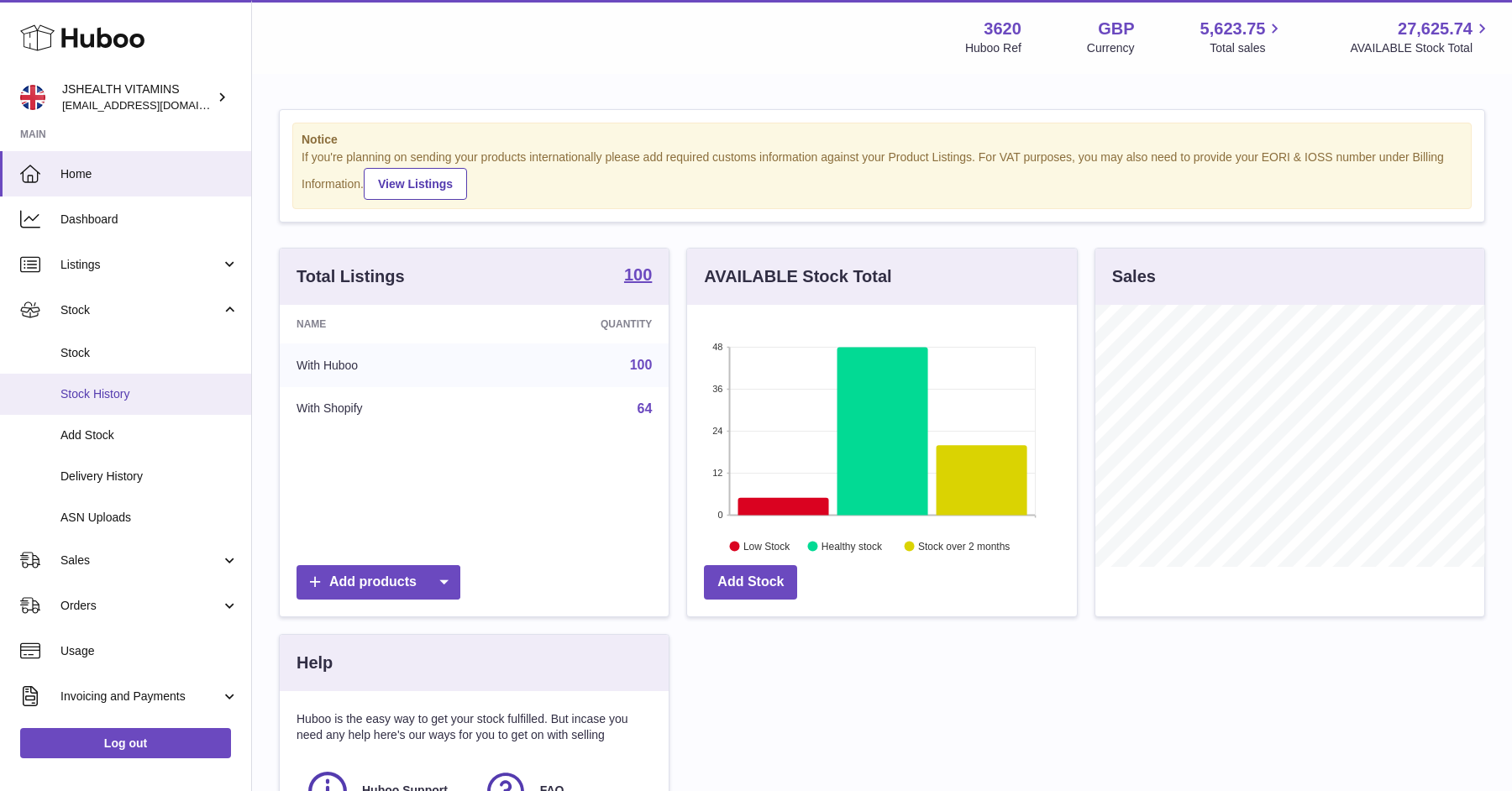
click at [111, 384] on link "Stock History" at bounding box center [125, 394] width 251 height 41
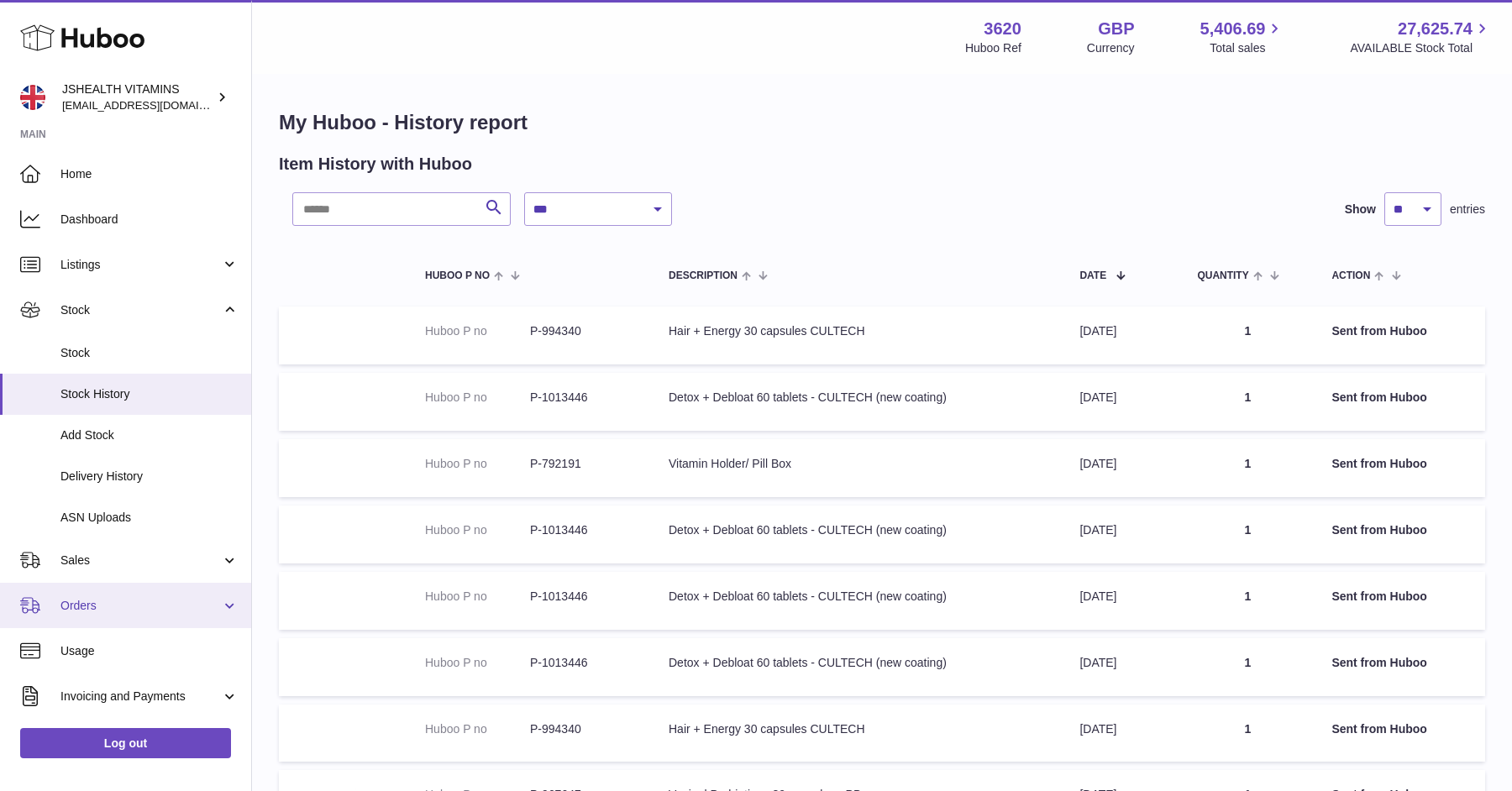
click at [119, 599] on span "Orders" at bounding box center [141, 606] width 161 height 16
click at [111, 616] on link "Orders" at bounding box center [125, 604] width 251 height 45
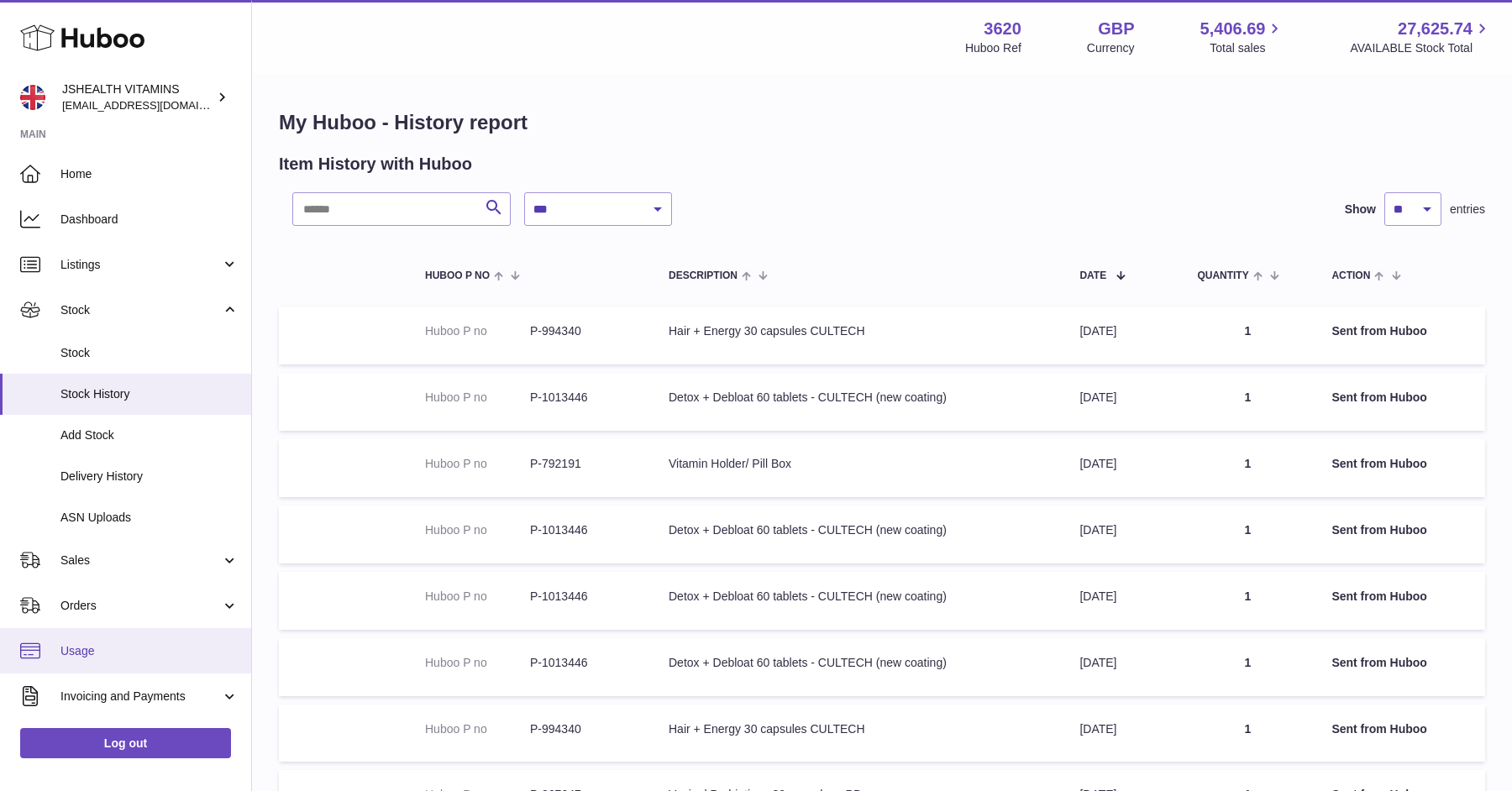
click at [111, 649] on span "Usage" at bounding box center [150, 651] width 178 height 16
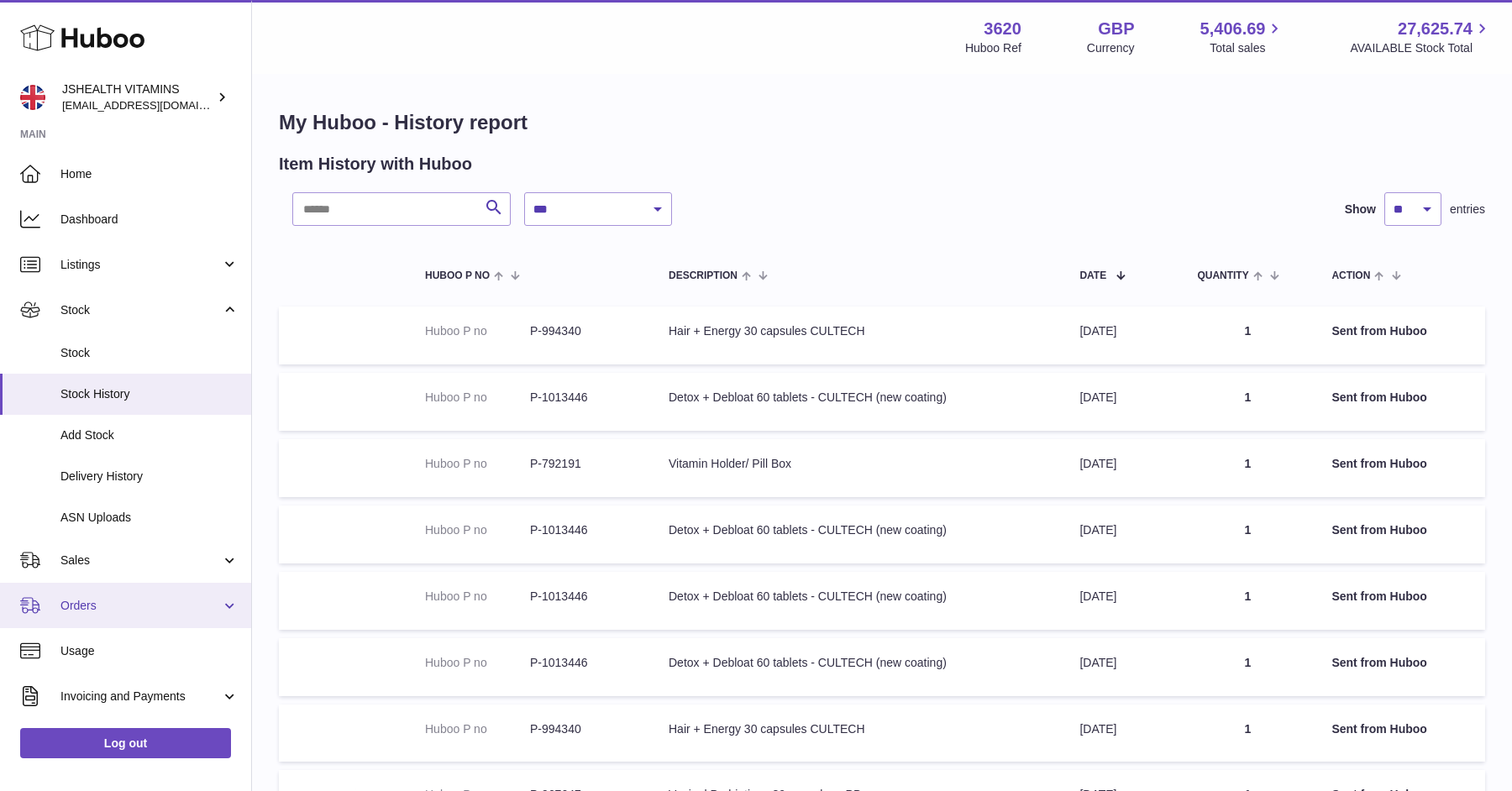
click at [119, 606] on span "Orders" at bounding box center [141, 606] width 161 height 16
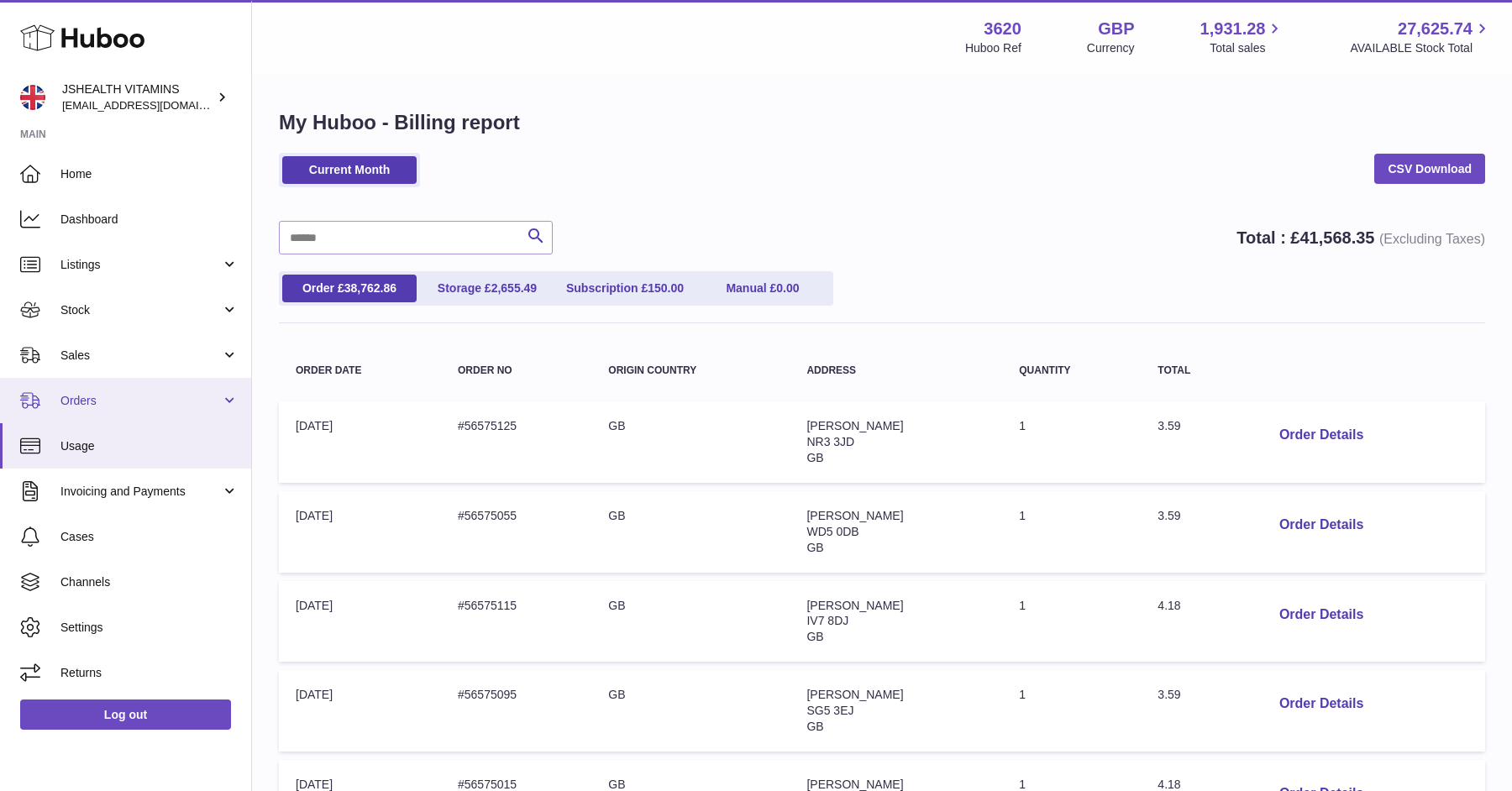
click at [159, 390] on link "Orders" at bounding box center [125, 399] width 251 height 45
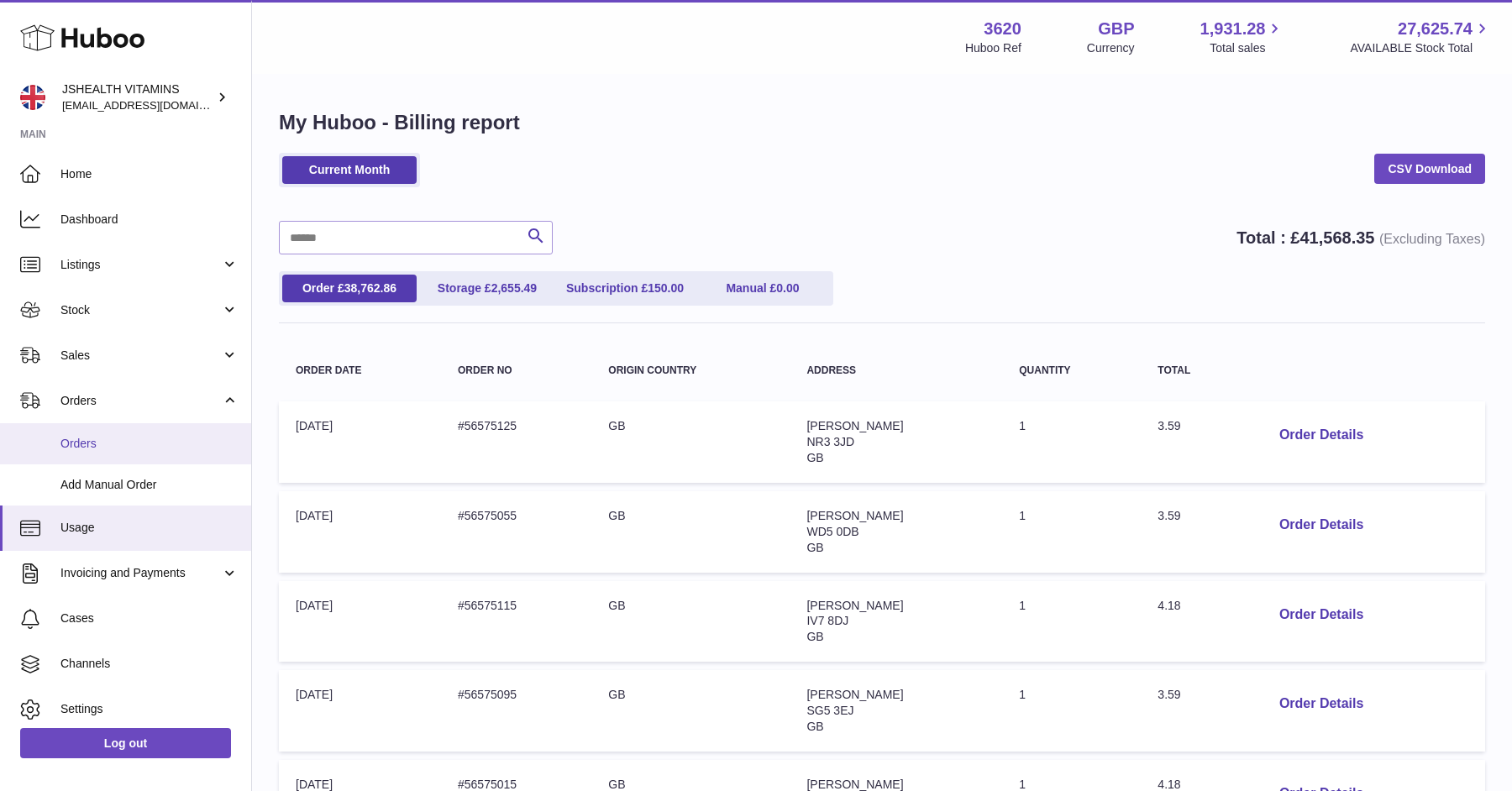
click at [121, 445] on span "Orders" at bounding box center [150, 443] width 178 height 16
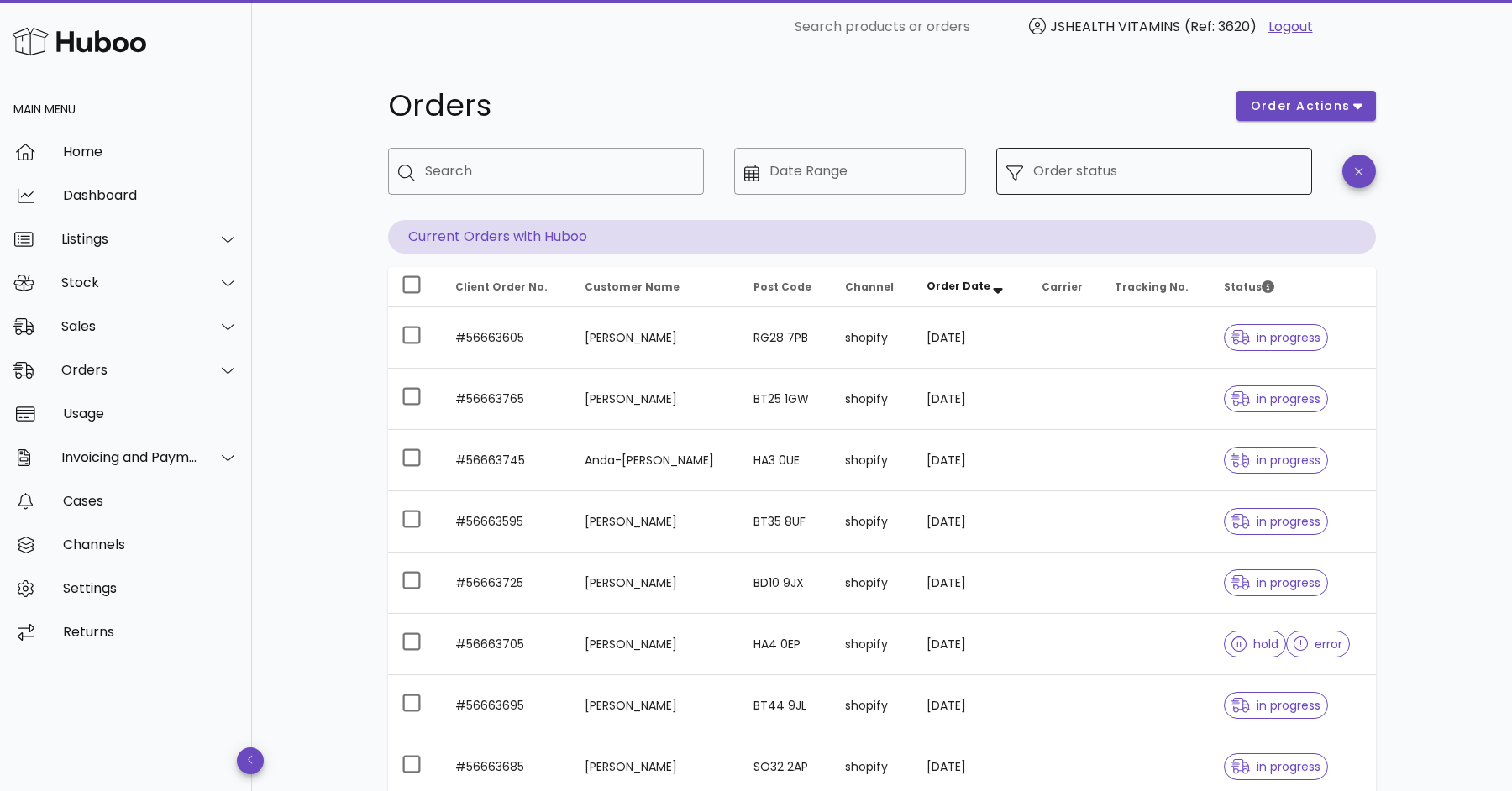
click at [1205, 181] on input "Order status" at bounding box center [1167, 171] width 269 height 27
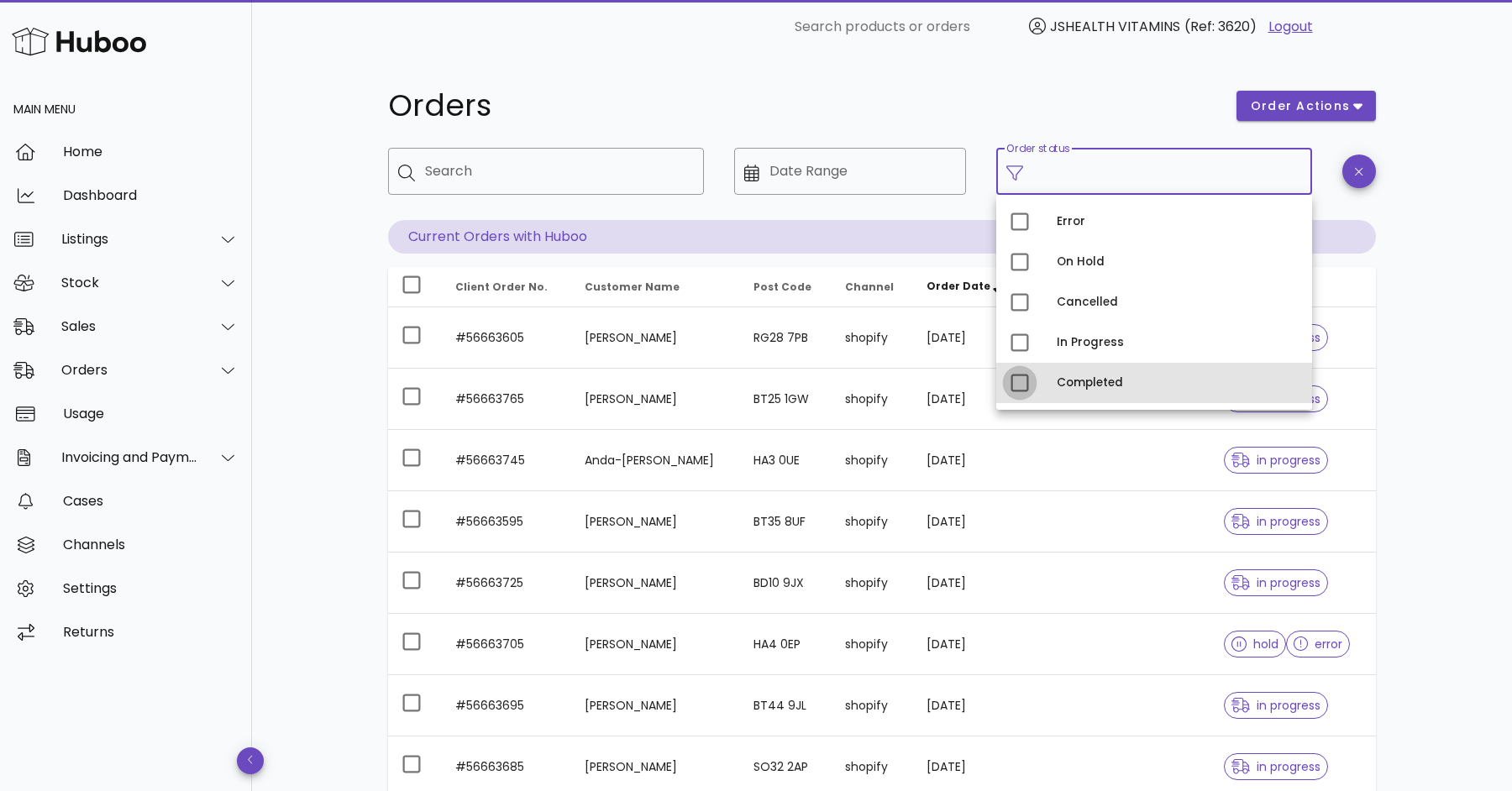
click at [1019, 382] on div at bounding box center [1019, 383] width 29 height 29
type input "**********"
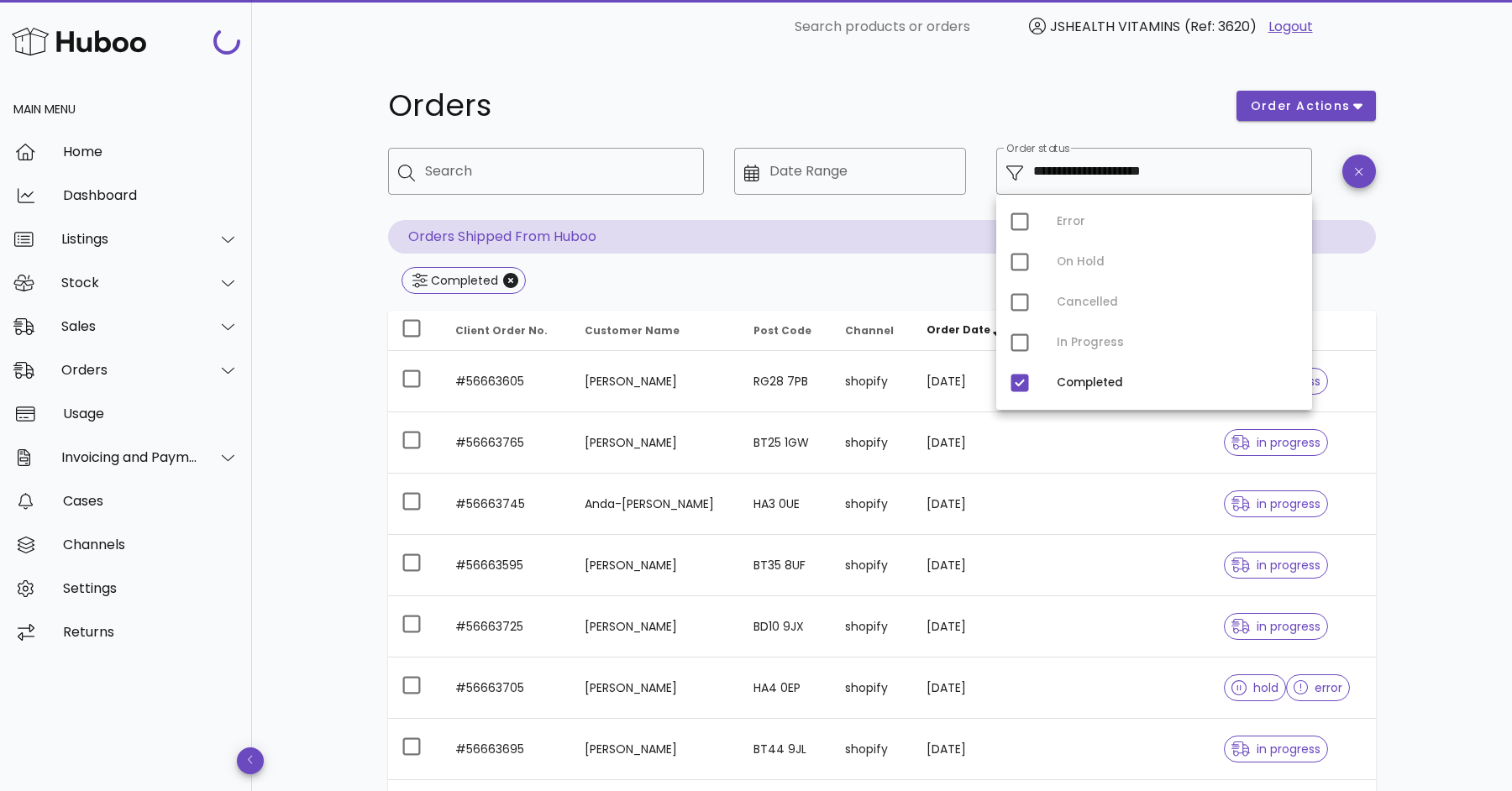
click at [1423, 356] on div "**********" at bounding box center [881, 601] width 1260 height 1095
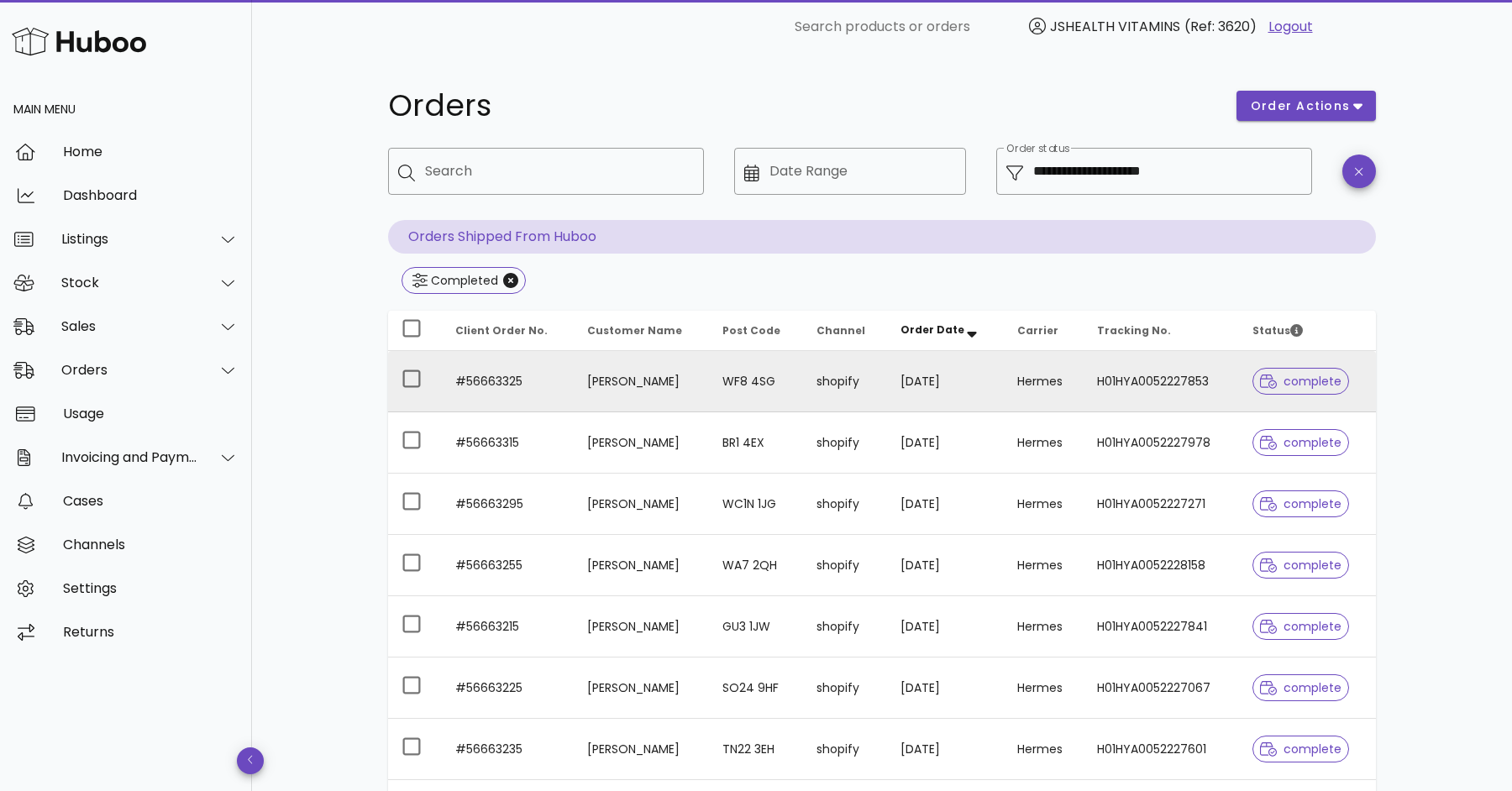
click at [650, 381] on td "[PERSON_NAME]" at bounding box center [641, 381] width 135 height 61
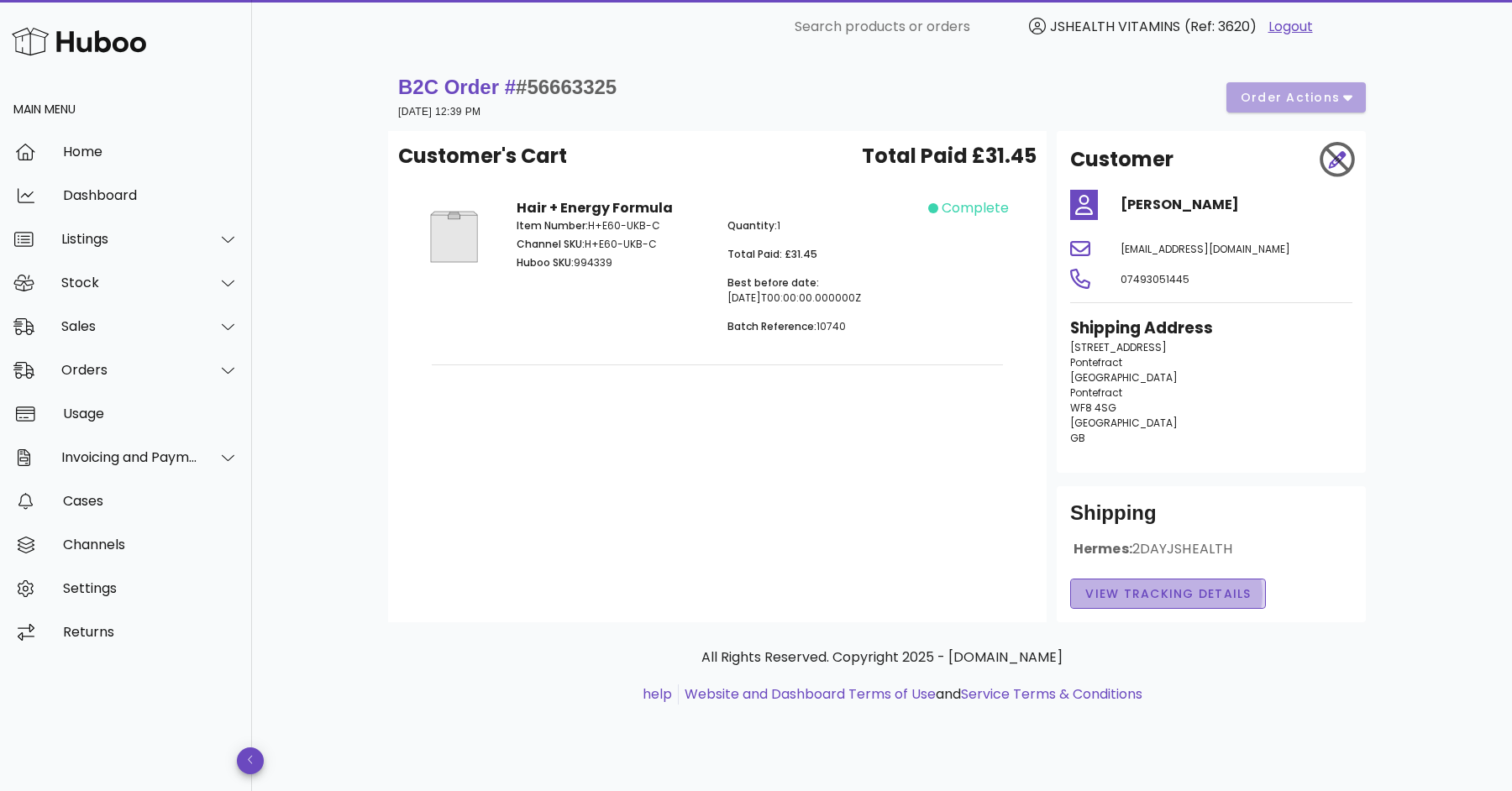
click at [1208, 593] on span "View Tracking details" at bounding box center [1167, 594] width 167 height 18
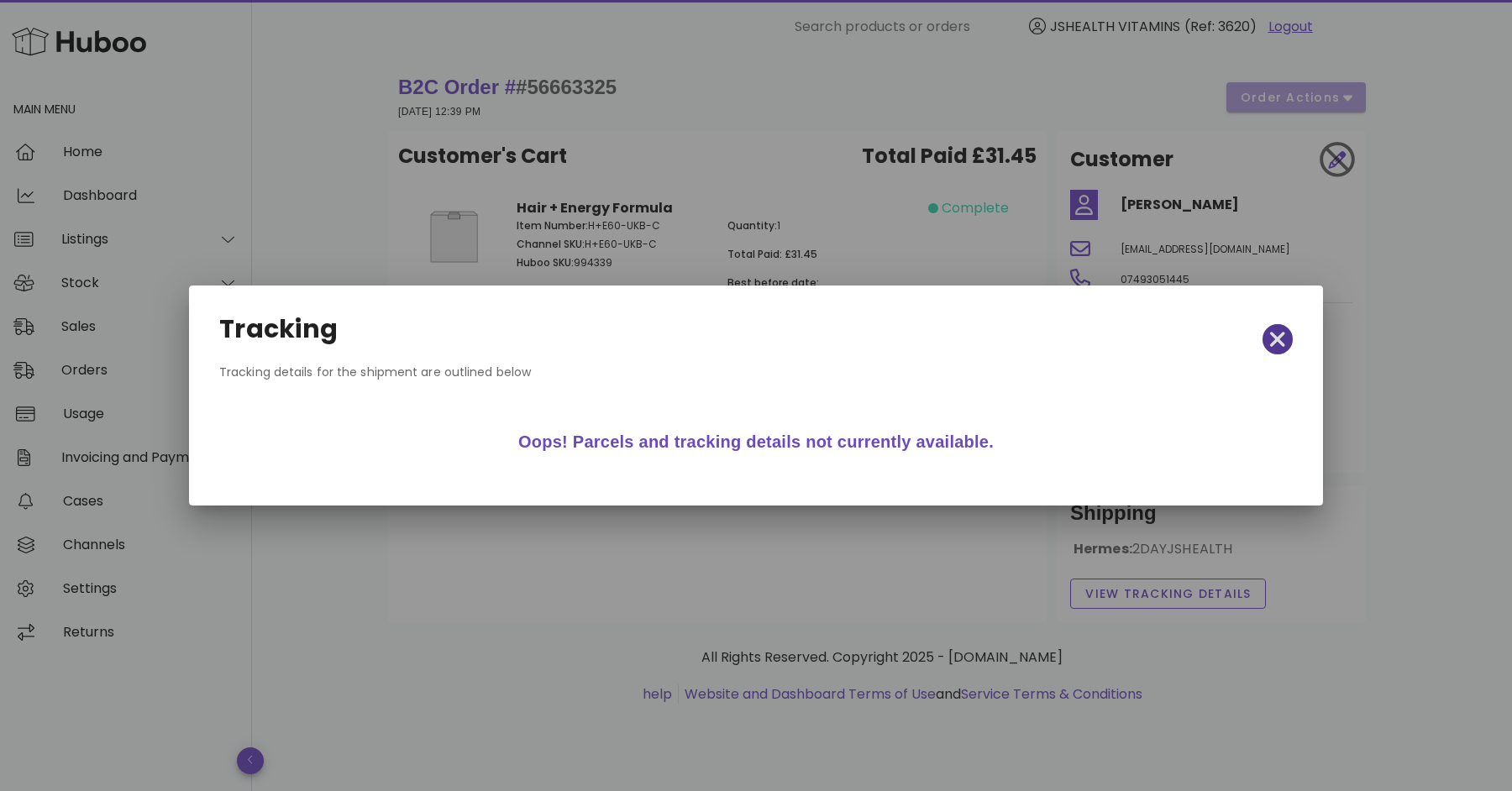
click at [1277, 348] on icon "button" at bounding box center [1277, 340] width 15 height 24
